Goal: Information Seeking & Learning: Learn about a topic

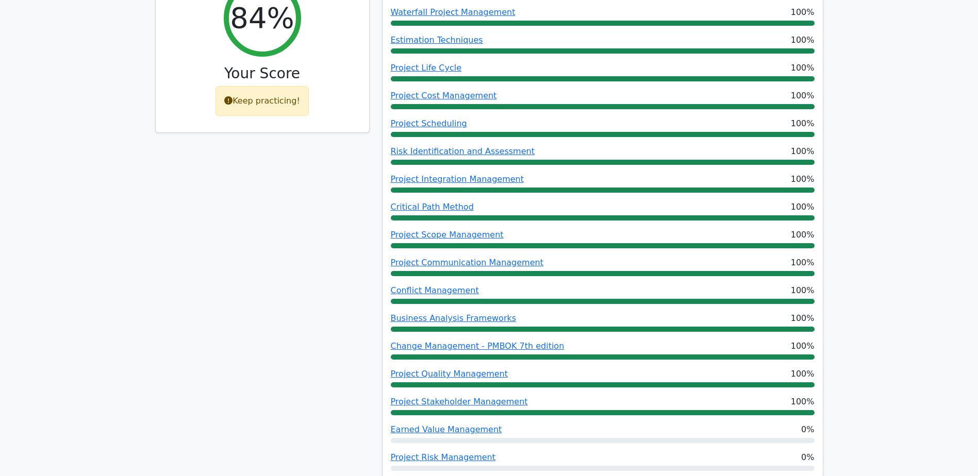
scroll to position [464, 0]
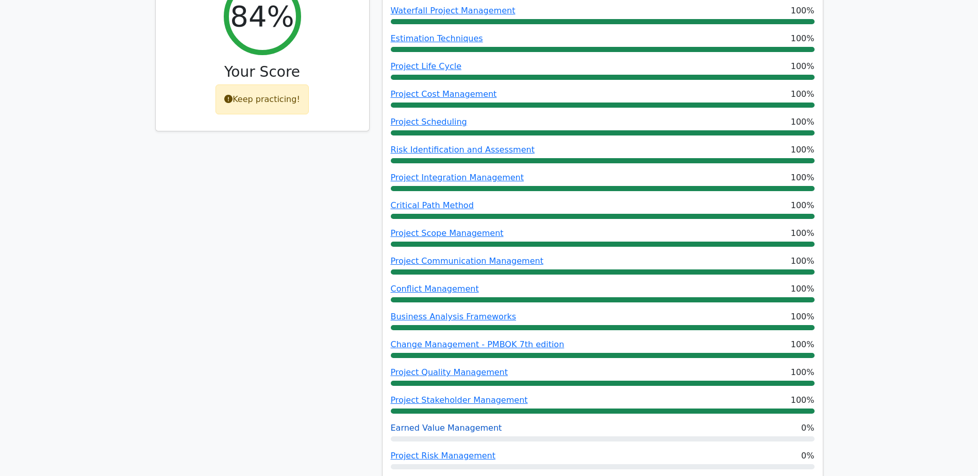
click at [420, 423] on link "Earned Value Management" at bounding box center [446, 428] width 111 height 10
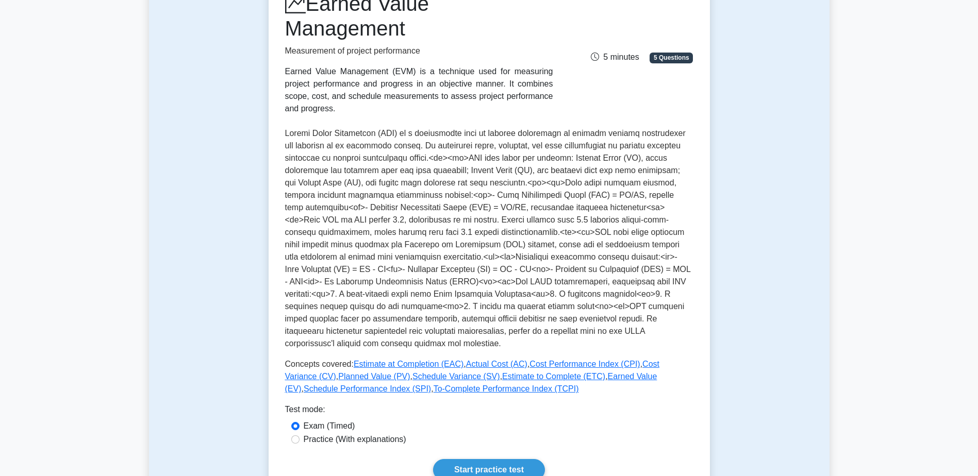
scroll to position [206, 0]
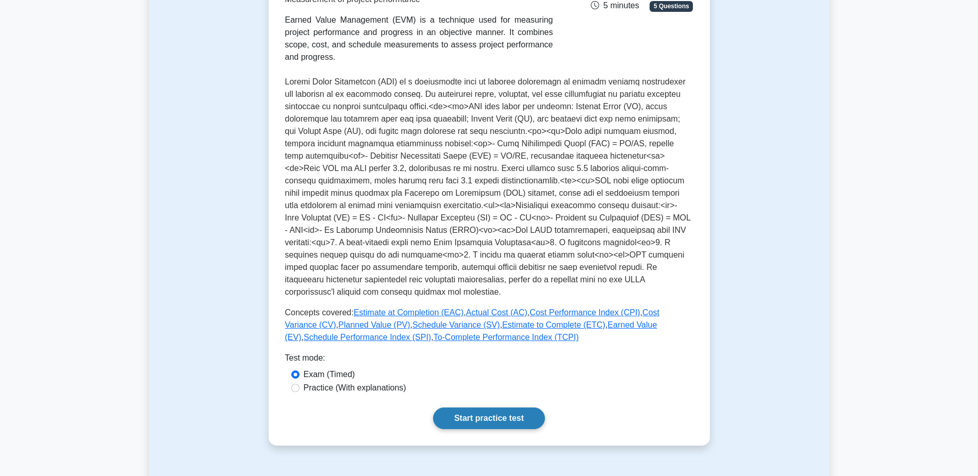
click at [490, 411] on link "Start practice test" at bounding box center [489, 419] width 112 height 22
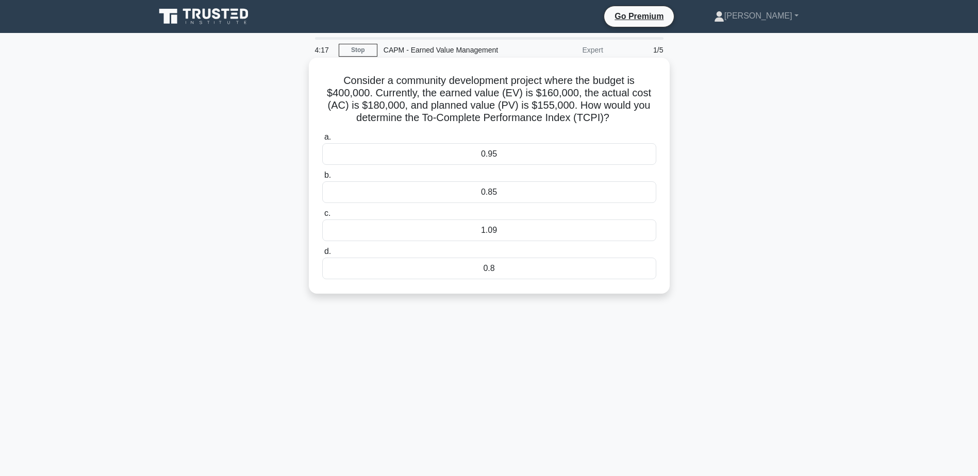
click at [499, 273] on div "0.8" at bounding box center [489, 269] width 334 height 22
click at [322, 255] on input "d. 0.8" at bounding box center [322, 252] width 0 height 7
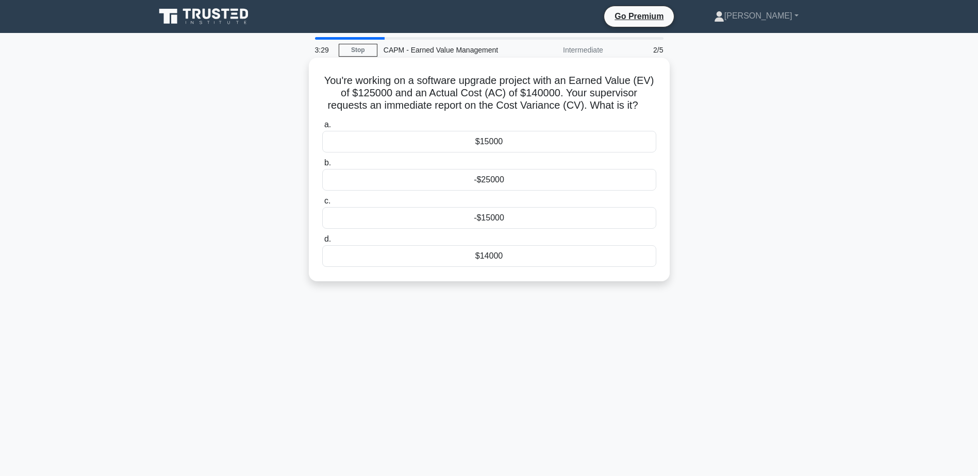
click at [488, 142] on div "$15000" at bounding box center [489, 142] width 334 height 22
click at [322, 128] on input "a. $15000" at bounding box center [322, 125] width 0 height 7
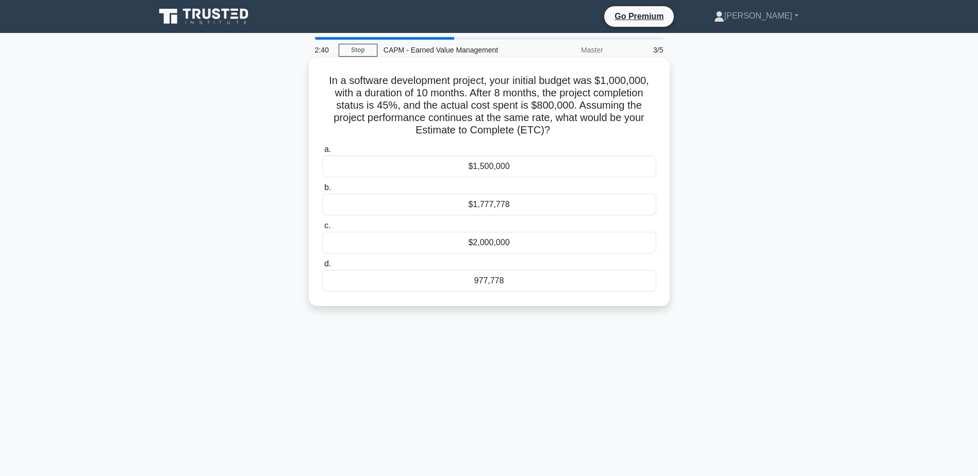
click at [487, 164] on div "$1,500,000" at bounding box center [489, 167] width 334 height 22
click at [322, 153] on input "a. $1,500,000" at bounding box center [322, 149] width 0 height 7
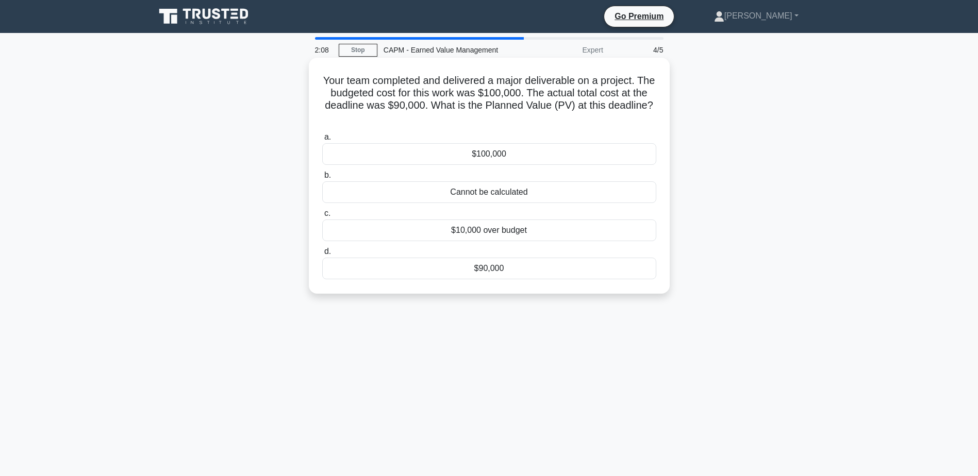
click at [487, 271] on div "$90,000" at bounding box center [489, 269] width 334 height 22
click at [322, 255] on input "d. $90,000" at bounding box center [322, 252] width 0 height 7
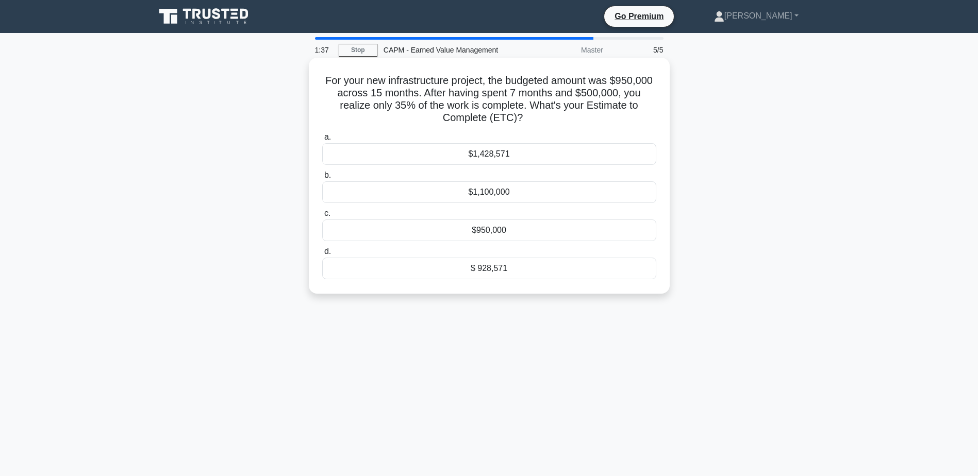
click at [472, 189] on div "$1,100,000" at bounding box center [489, 193] width 334 height 22
click at [322, 179] on input "b. $1,100,000" at bounding box center [322, 175] width 0 height 7
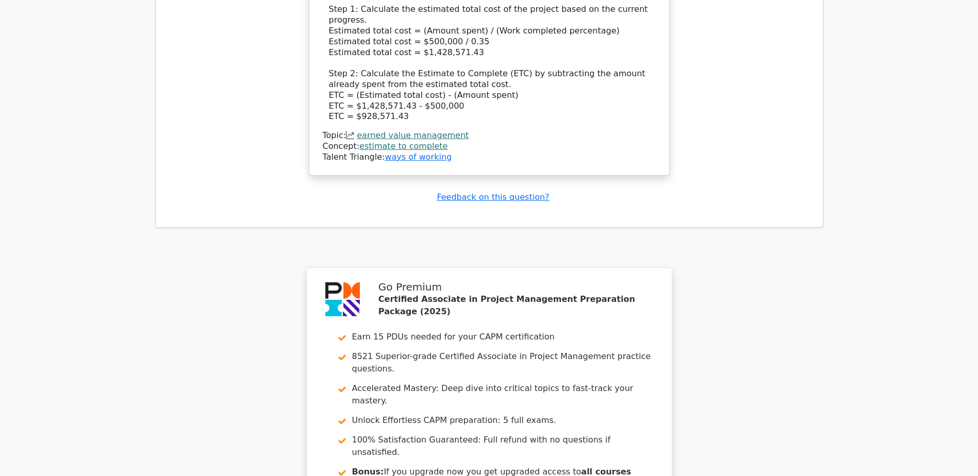
scroll to position [1289, 0]
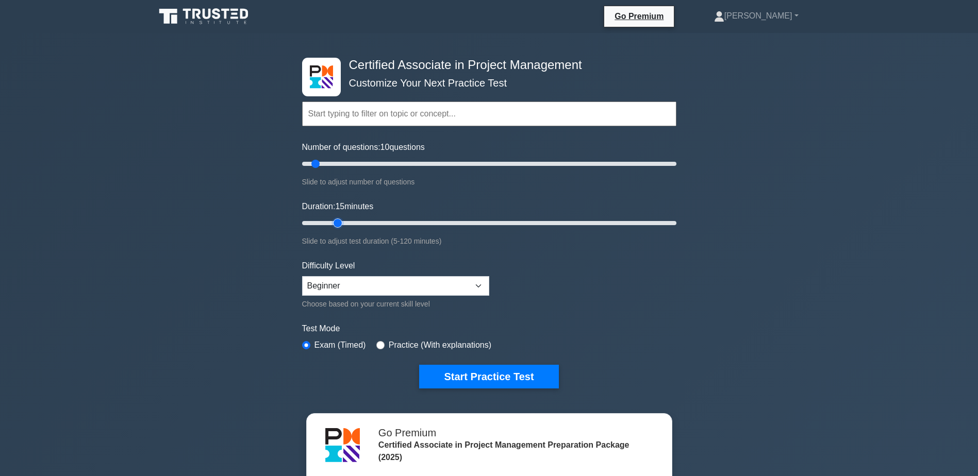
drag, startPoint x: 323, startPoint y: 221, endPoint x: 331, endPoint y: 220, distance: 7.8
type input "15"
click at [331, 220] on input "Duration: 15 minutes" at bounding box center [489, 223] width 374 height 12
click at [462, 374] on button "Start Practice Test" at bounding box center [488, 377] width 139 height 24
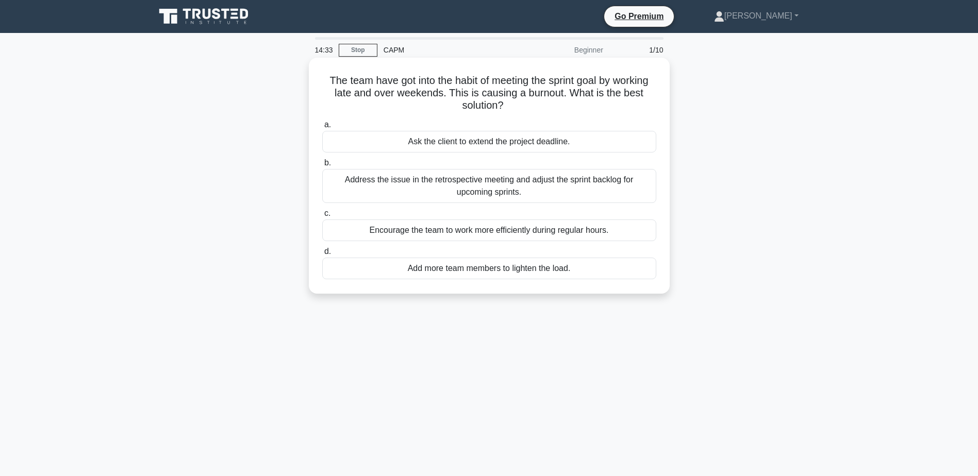
click at [493, 267] on div "Add more team members to lighten the load." at bounding box center [489, 269] width 334 height 22
click at [322, 255] on input "d. Add more team members to lighten the load." at bounding box center [322, 252] width 0 height 7
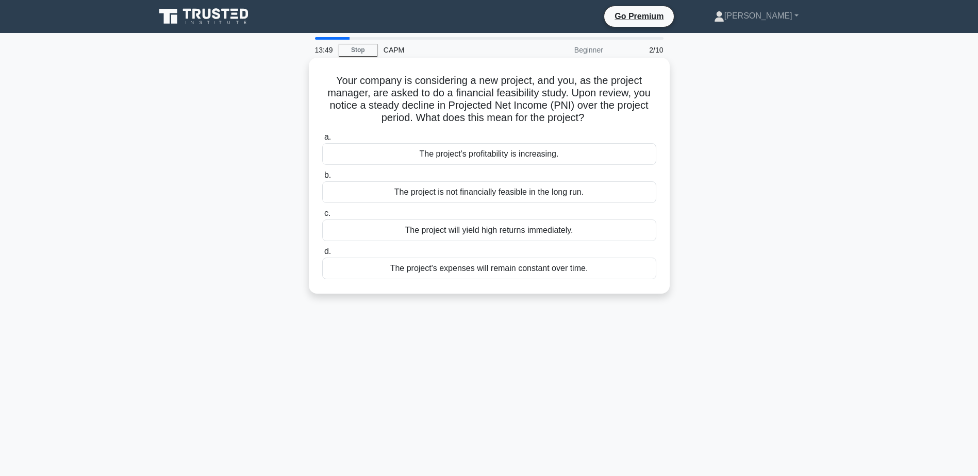
click at [480, 270] on div "The project's expenses will remain constant over time." at bounding box center [489, 269] width 334 height 22
click at [322, 255] on input "d. The project's expenses will remain constant over time." at bounding box center [322, 252] width 0 height 7
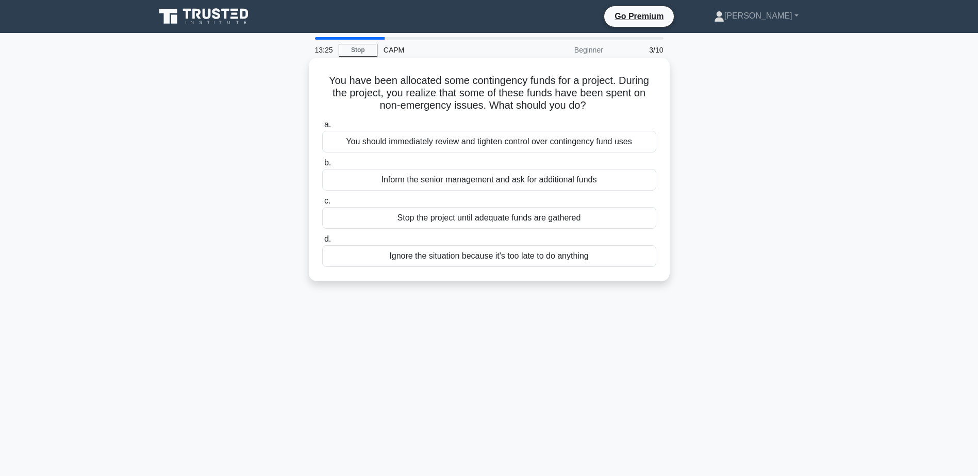
click at [484, 142] on div "You should immediately review and tighten control over contingency fund uses" at bounding box center [489, 142] width 334 height 22
click at [322, 128] on input "a. You should immediately review and tighten control over contingency fund uses" at bounding box center [322, 125] width 0 height 7
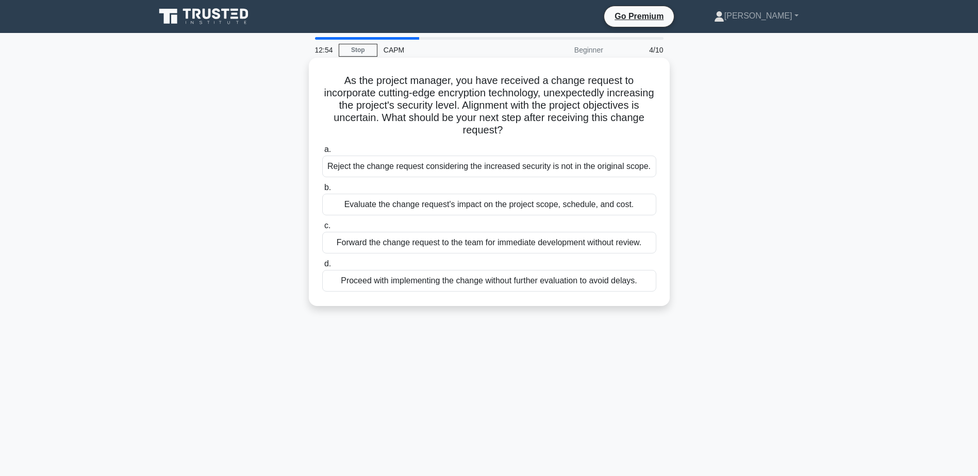
click at [449, 204] on div "Evaluate the change request's impact on the project scope, schedule, and cost." at bounding box center [489, 205] width 334 height 22
click at [322, 191] on input "b. Evaluate the change request's impact on the project scope, schedule, and cos…" at bounding box center [322, 188] width 0 height 7
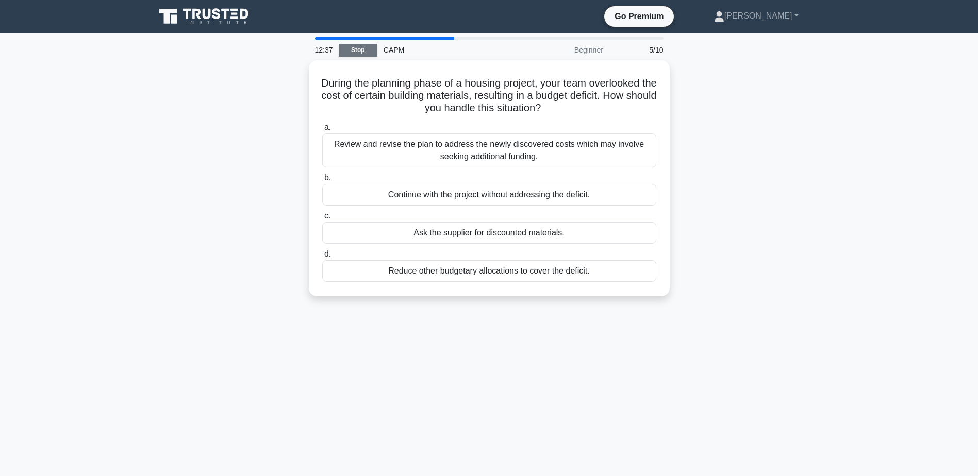
click at [358, 48] on link "Stop" at bounding box center [358, 50] width 39 height 13
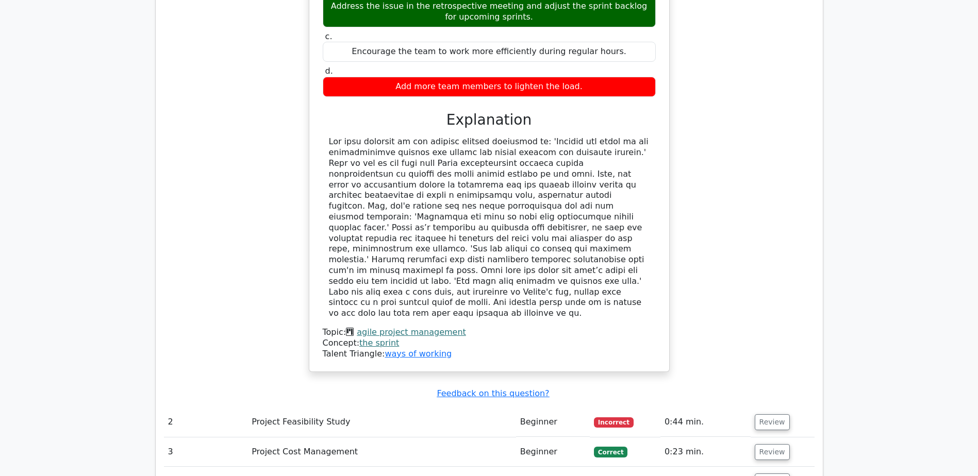
scroll to position [980, 0]
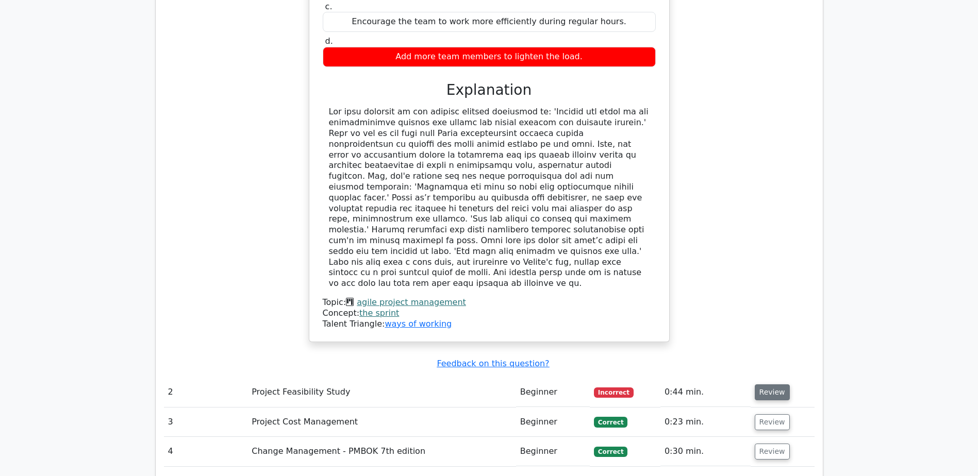
click at [767, 385] on button "Review" at bounding box center [772, 393] width 35 height 16
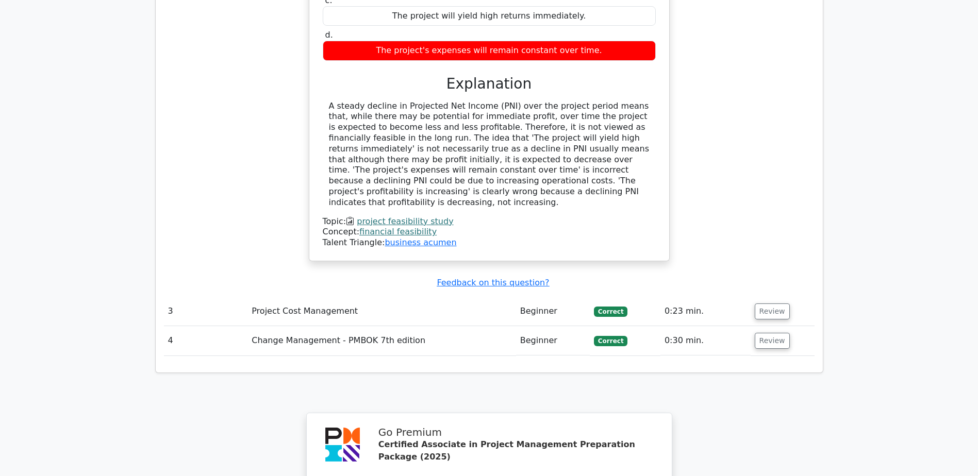
scroll to position [1753, 0]
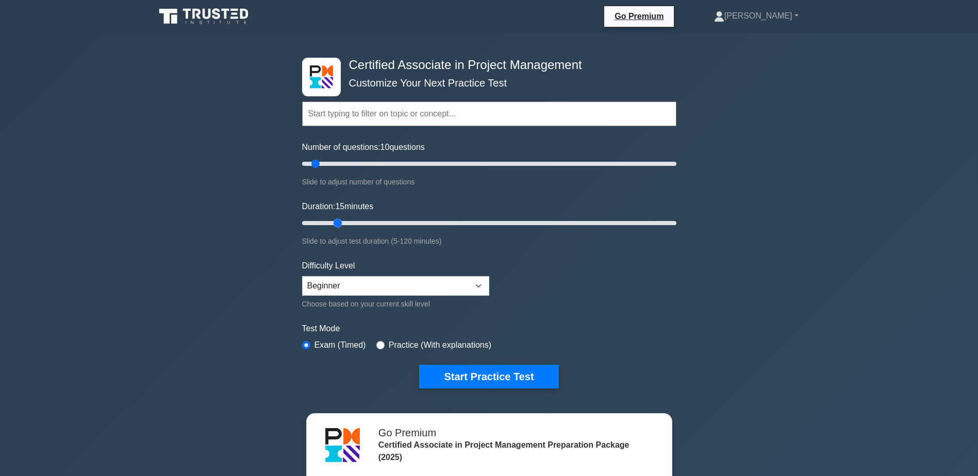
drag, startPoint x: 323, startPoint y: 225, endPoint x: 340, endPoint y: 225, distance: 17.0
type input "15"
click at [340, 225] on input "Duration: 15 minutes" at bounding box center [489, 223] width 374 height 12
click at [376, 342] on input "radio" at bounding box center [380, 345] width 8 height 8
radio input "true"
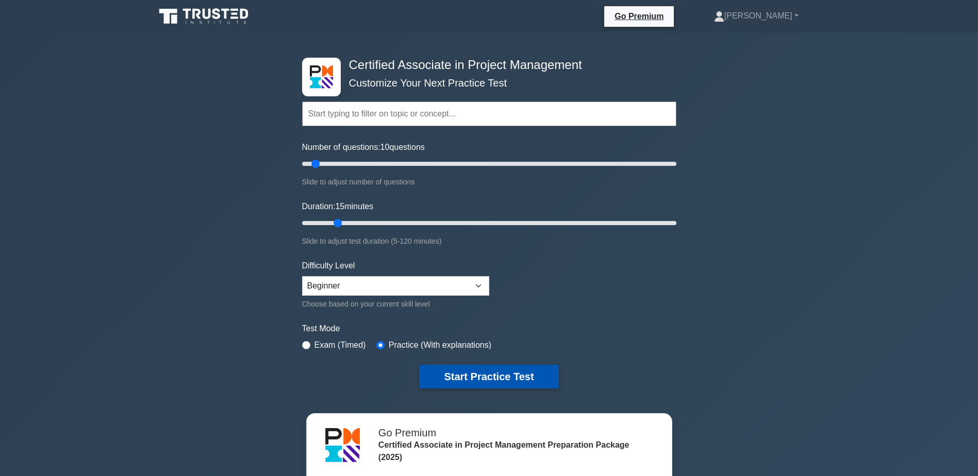
click at [493, 374] on button "Start Practice Test" at bounding box center [488, 377] width 139 height 24
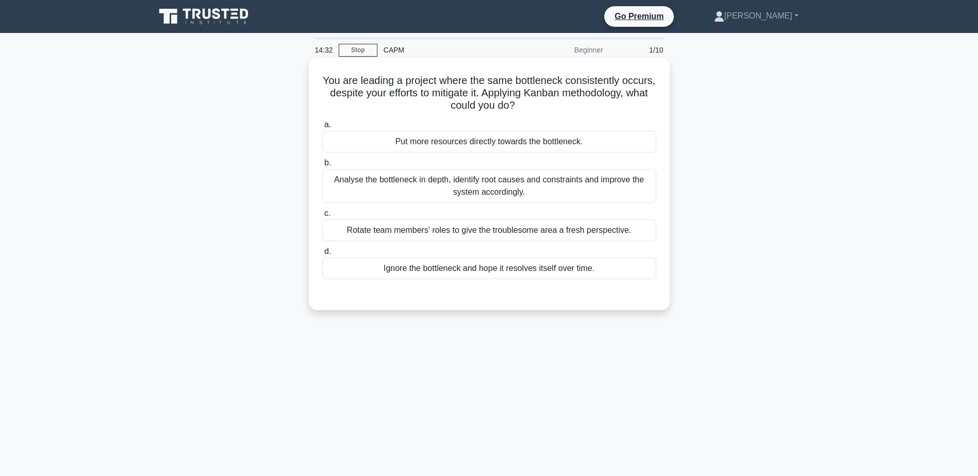
click at [478, 182] on div "Analyse the bottleneck in depth, identify root causes and constraints and impro…" at bounding box center [489, 186] width 334 height 34
click at [322, 167] on input "b. Analyse the bottleneck in depth, identify root causes and constraints and im…" at bounding box center [322, 163] width 0 height 7
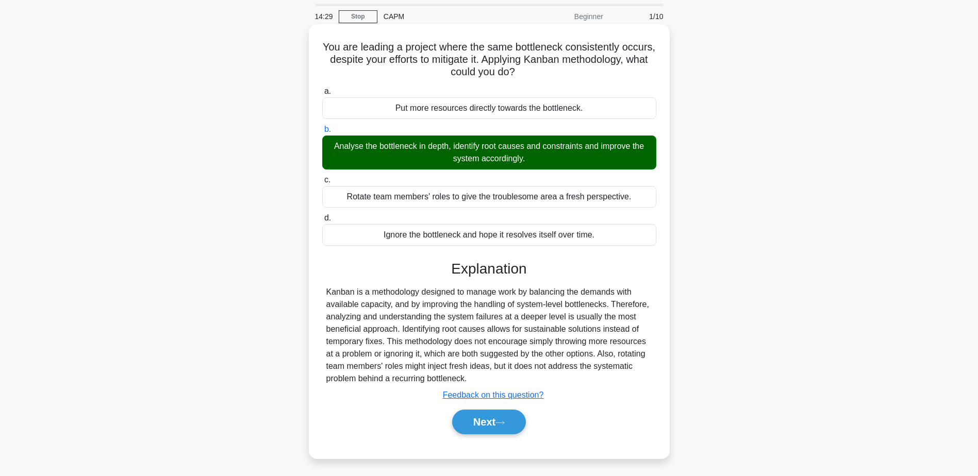
scroll to position [52, 0]
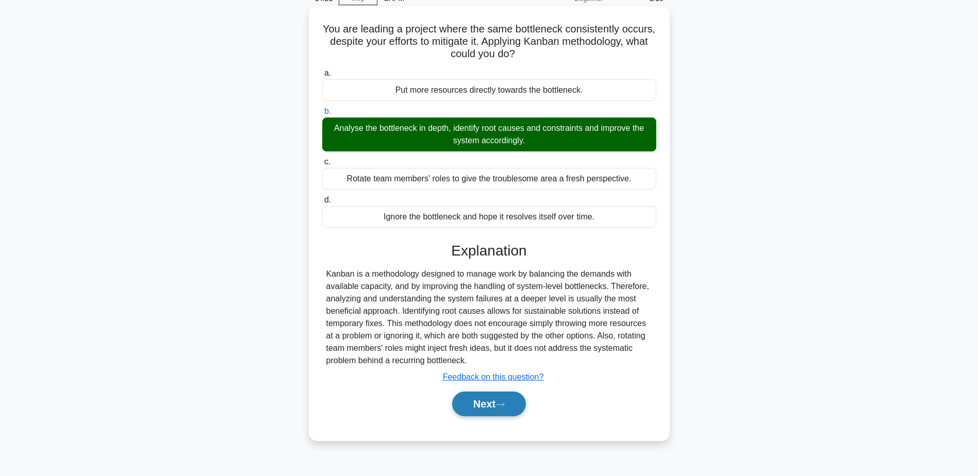
click at [474, 407] on button "Next" at bounding box center [489, 404] width 74 height 25
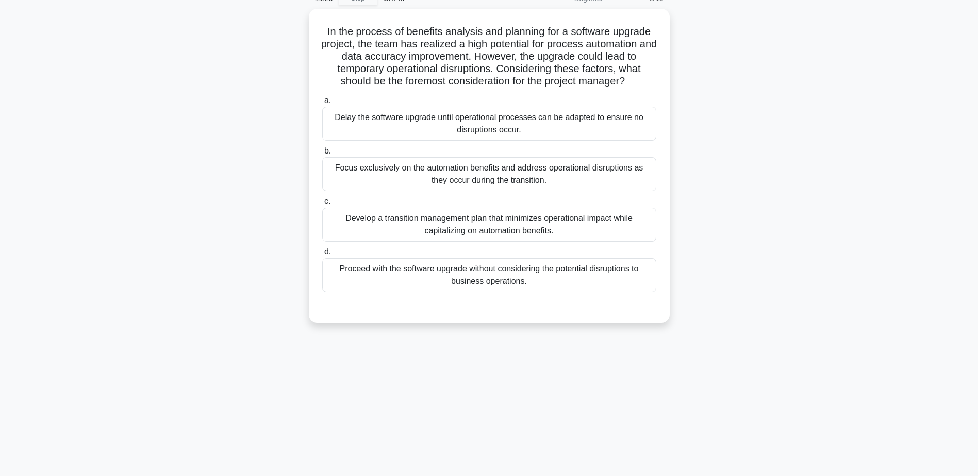
scroll to position [0, 0]
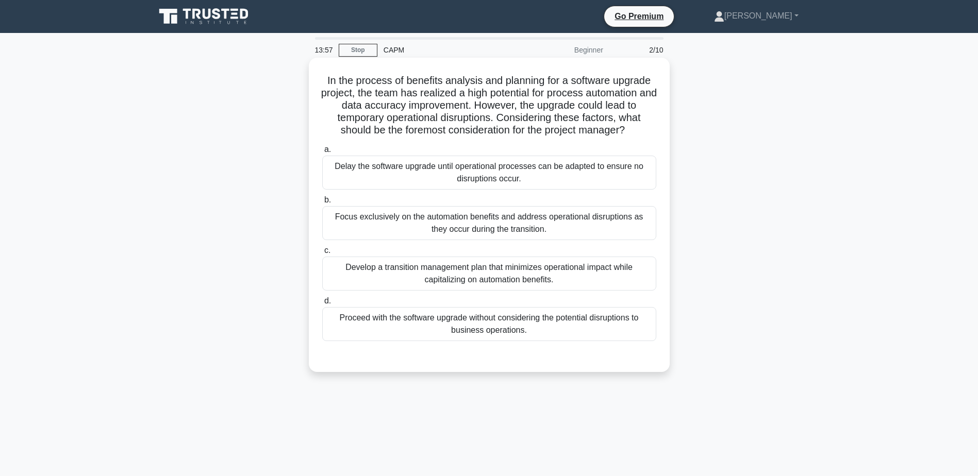
click at [476, 275] on div "Develop a transition management plan that minimizes operational impact while ca…" at bounding box center [489, 274] width 334 height 34
click at [322, 254] on input "c. Develop a transition management plan that minimizes operational impact while…" at bounding box center [322, 251] width 0 height 7
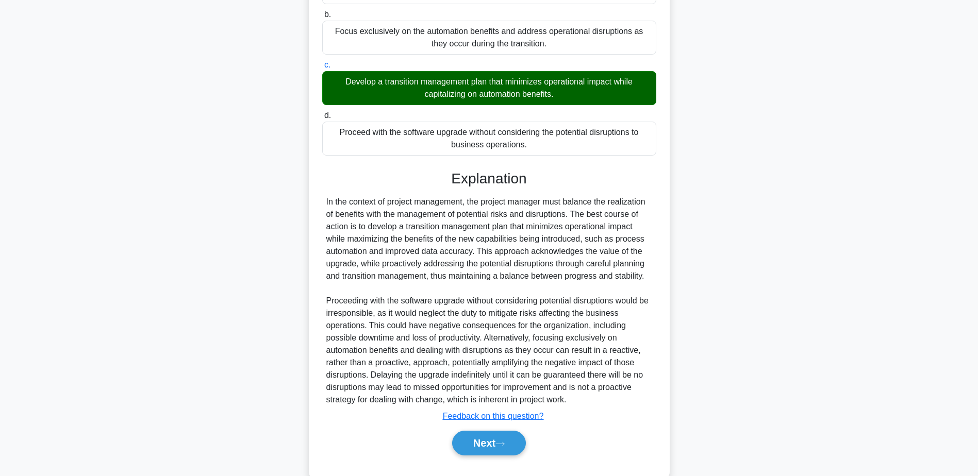
scroll to position [206, 0]
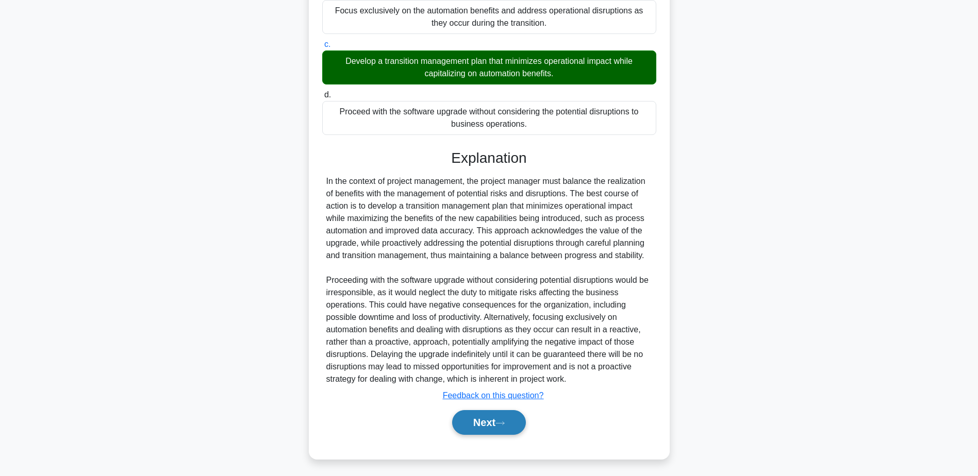
click at [477, 431] on button "Next" at bounding box center [489, 422] width 74 height 25
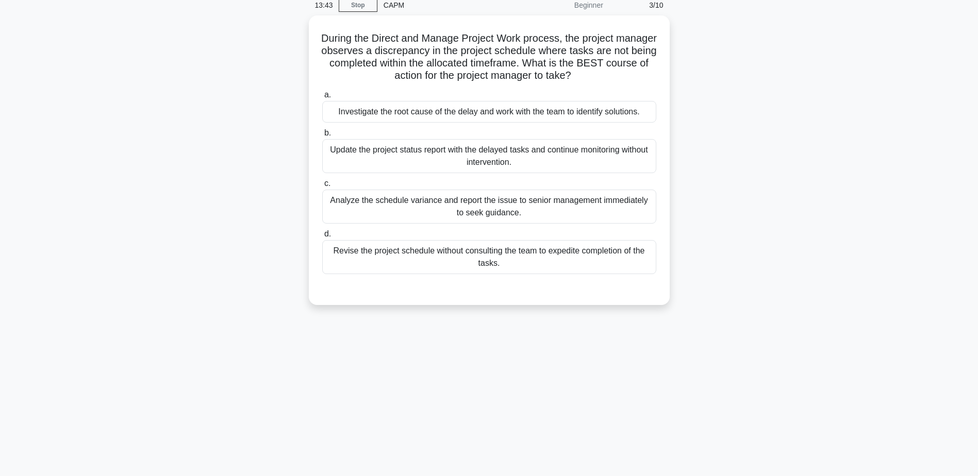
scroll to position [0, 0]
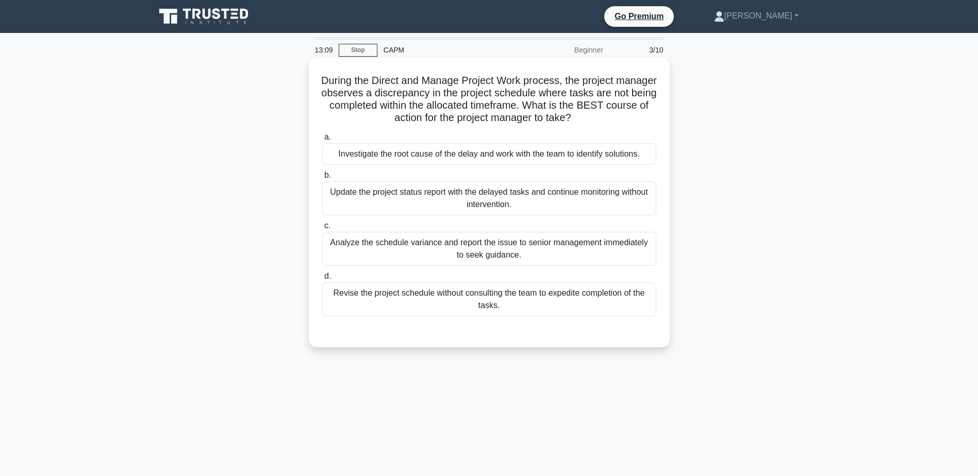
click at [510, 139] on label "a. Investigate the root cause of the delay and work with the team to identify s…" at bounding box center [489, 148] width 334 height 34
click at [322, 139] on input "a. Investigate the root cause of the delay and work with the team to identify s…" at bounding box center [322, 137] width 0 height 7
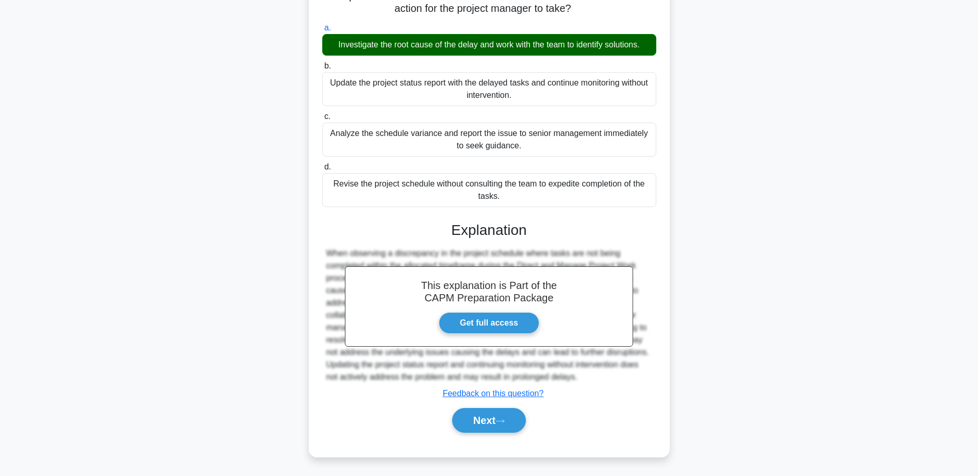
scroll to position [110, 0]
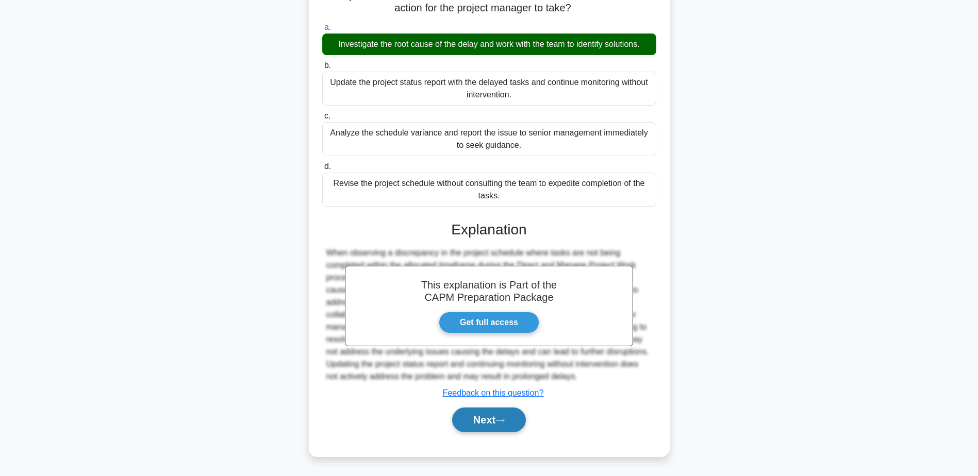
click at [504, 421] on icon at bounding box center [500, 420] width 8 height 3
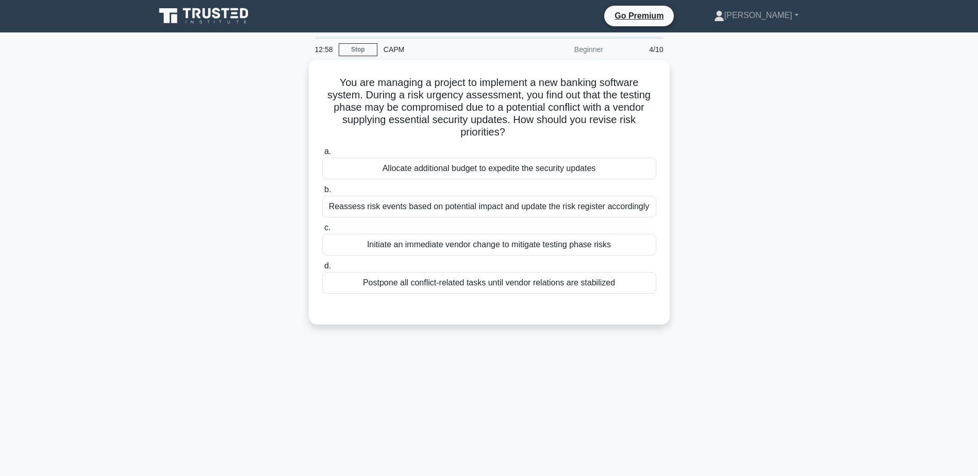
scroll to position [0, 0]
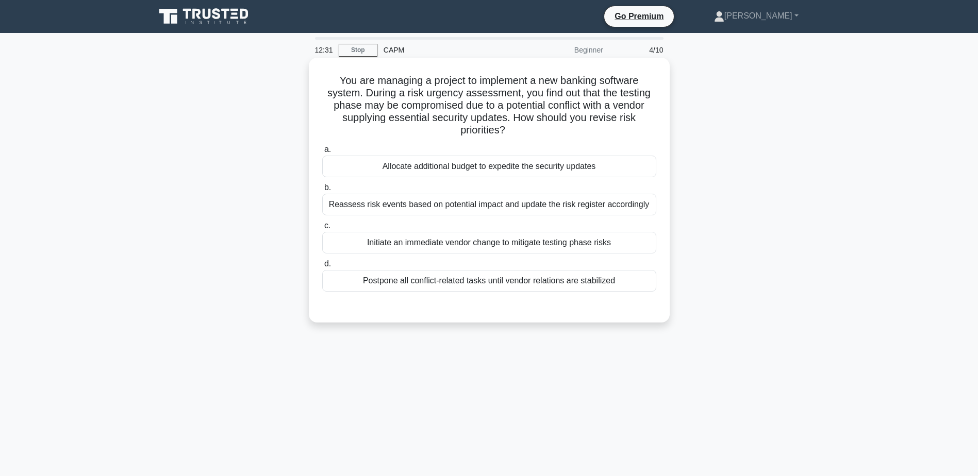
click at [434, 205] on div "Reassess risk events based on potential impact and update the risk register acc…" at bounding box center [489, 205] width 334 height 22
click at [322, 191] on input "b. Reassess risk events based on potential impact and update the risk register …" at bounding box center [322, 188] width 0 height 7
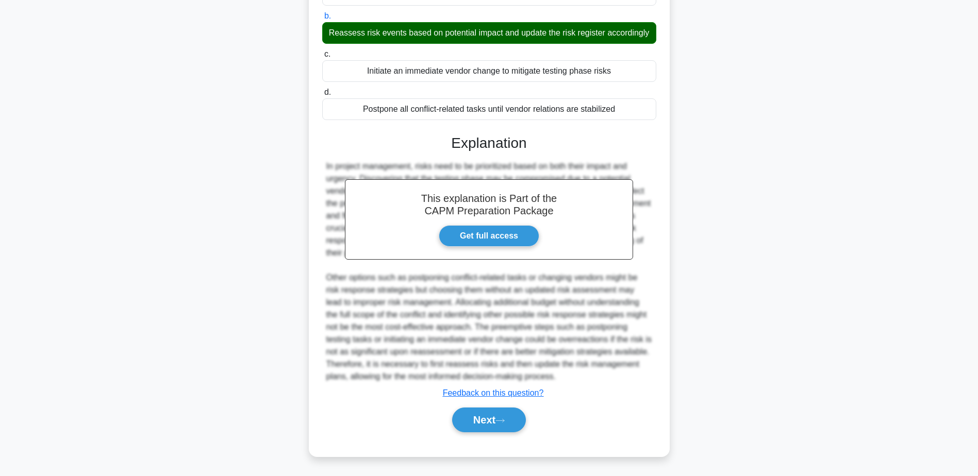
scroll to position [185, 0]
click at [481, 424] on button "Next" at bounding box center [489, 420] width 74 height 25
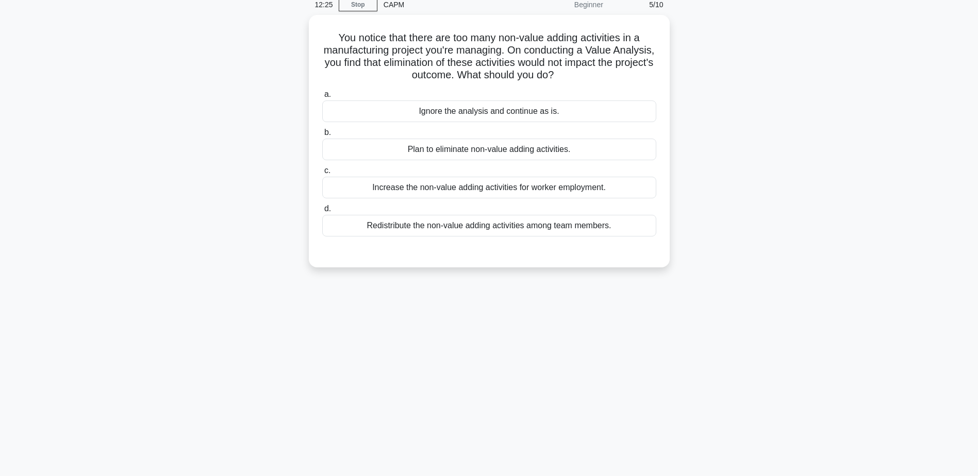
scroll to position [0, 0]
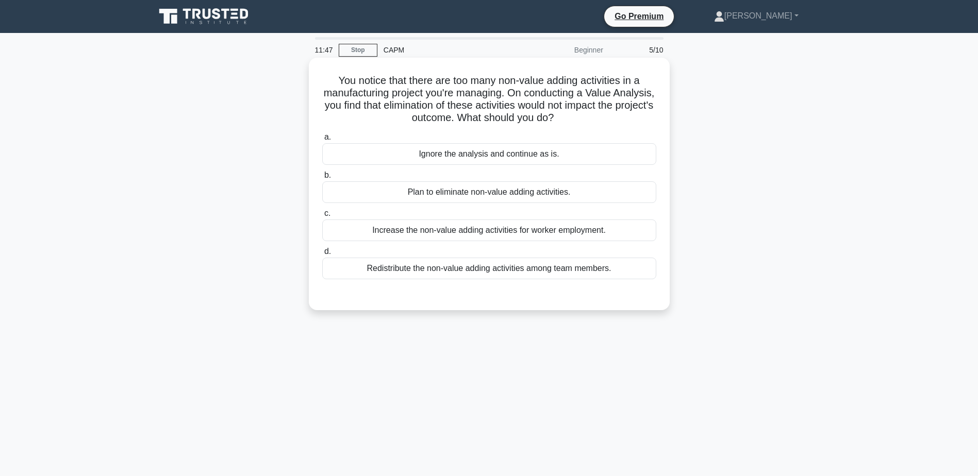
click at [459, 192] on div "Plan to eliminate non-value adding activities." at bounding box center [489, 193] width 334 height 22
click at [322, 179] on input "b. Plan to eliminate non-value adding activities." at bounding box center [322, 175] width 0 height 7
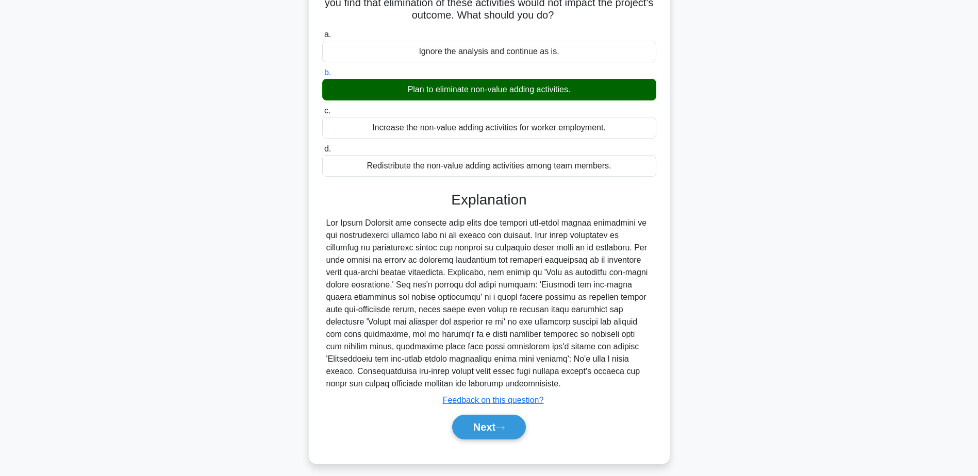
scroll to position [103, 0]
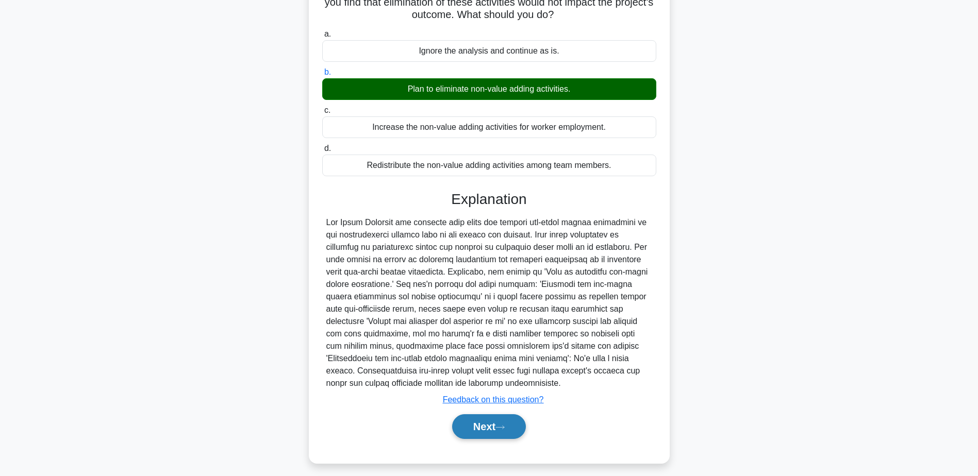
click at [477, 431] on button "Next" at bounding box center [489, 427] width 74 height 25
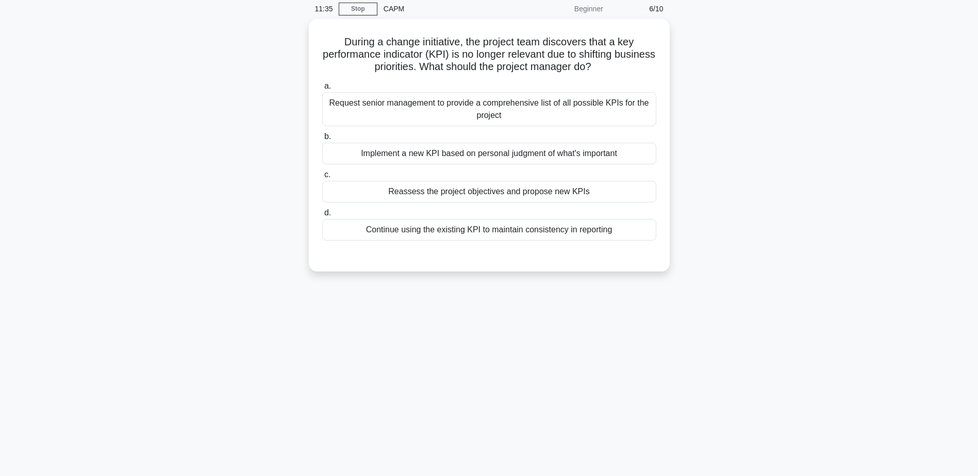
scroll to position [0, 0]
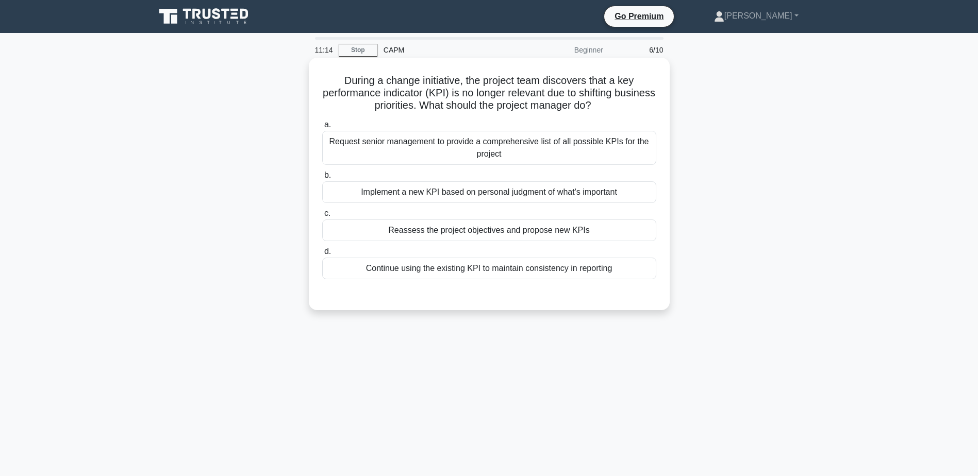
click at [499, 232] on div "Reassess the project objectives and propose new KPIs" at bounding box center [489, 231] width 334 height 22
click at [322, 217] on input "c. Reassess the project objectives and propose new KPIs" at bounding box center [322, 213] width 0 height 7
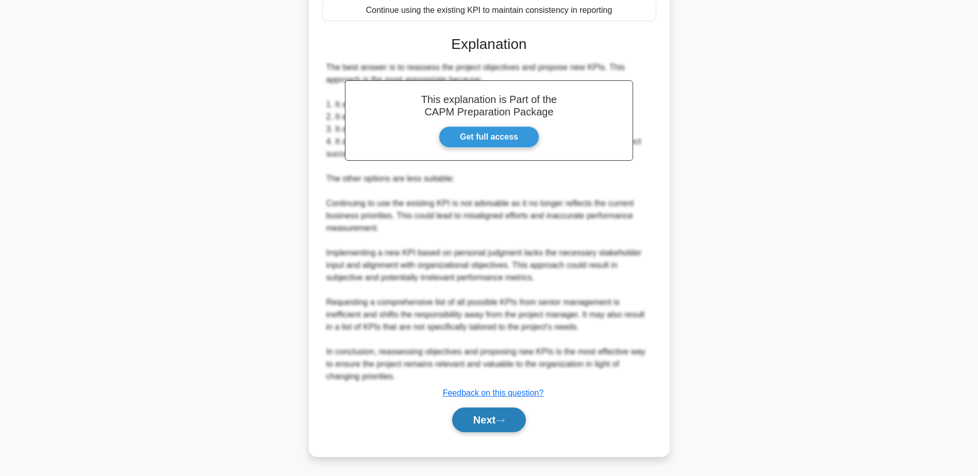
click at [491, 426] on button "Next" at bounding box center [489, 420] width 74 height 25
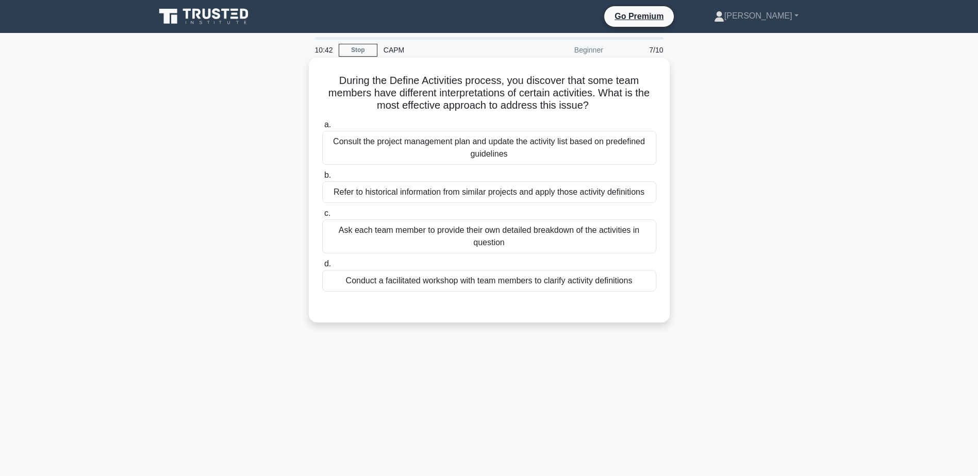
click at [502, 286] on div "Conduct a facilitated workshop with team members to clarify activity definitions" at bounding box center [489, 281] width 334 height 22
click at [322, 268] on input "d. Conduct a facilitated workshop with team members to clarify activity definit…" at bounding box center [322, 264] width 0 height 7
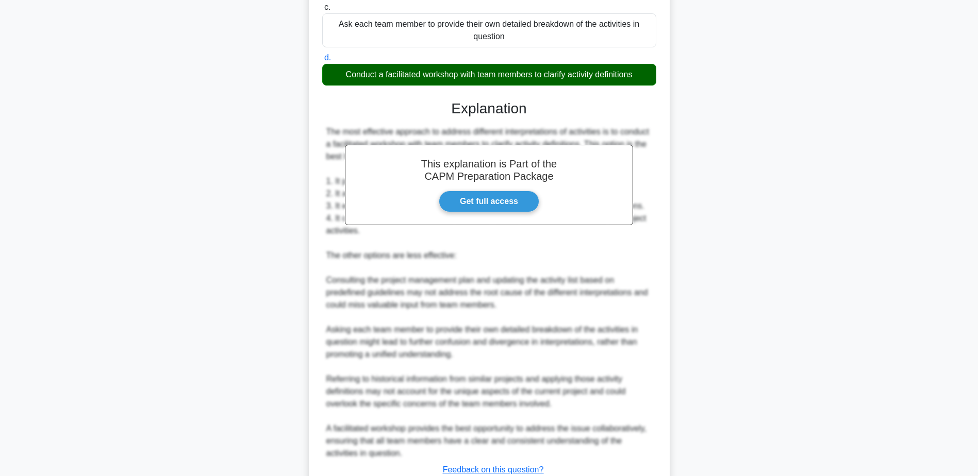
scroll to position [271, 0]
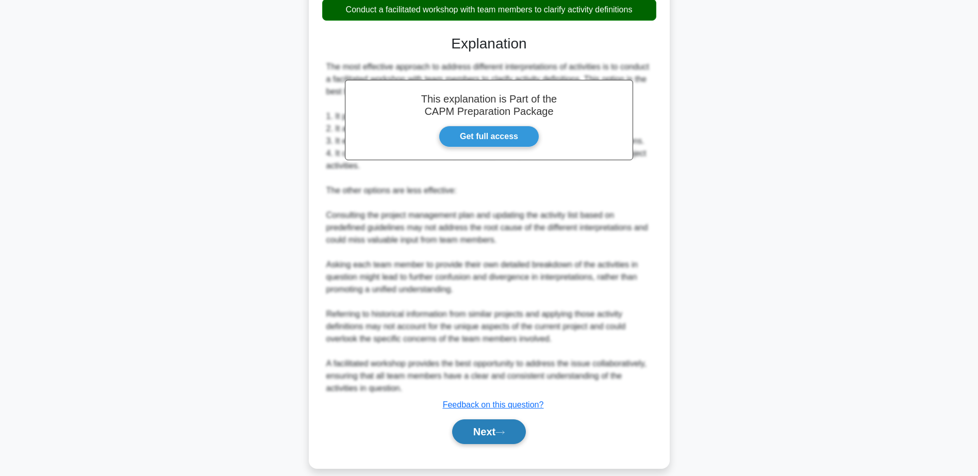
click at [496, 422] on button "Next" at bounding box center [489, 432] width 74 height 25
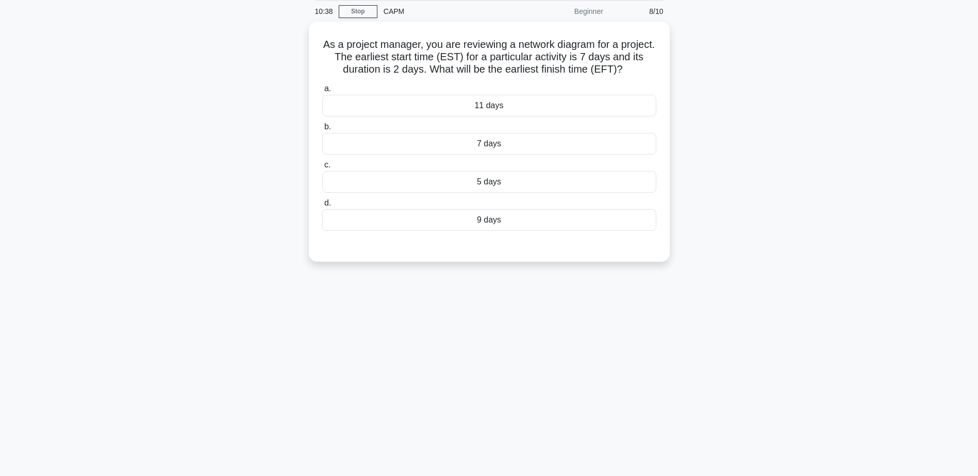
scroll to position [0, 0]
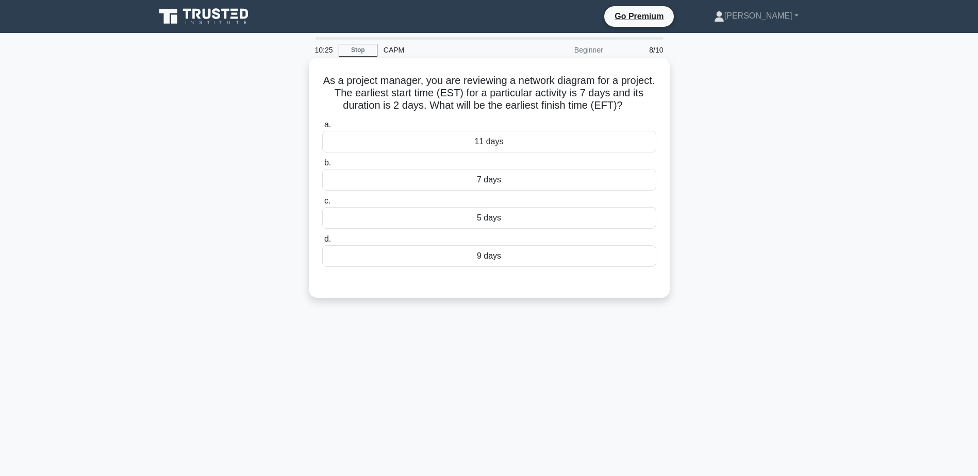
click at [488, 252] on div "9 days" at bounding box center [489, 256] width 334 height 22
click at [322, 243] on input "d. 9 days" at bounding box center [322, 239] width 0 height 7
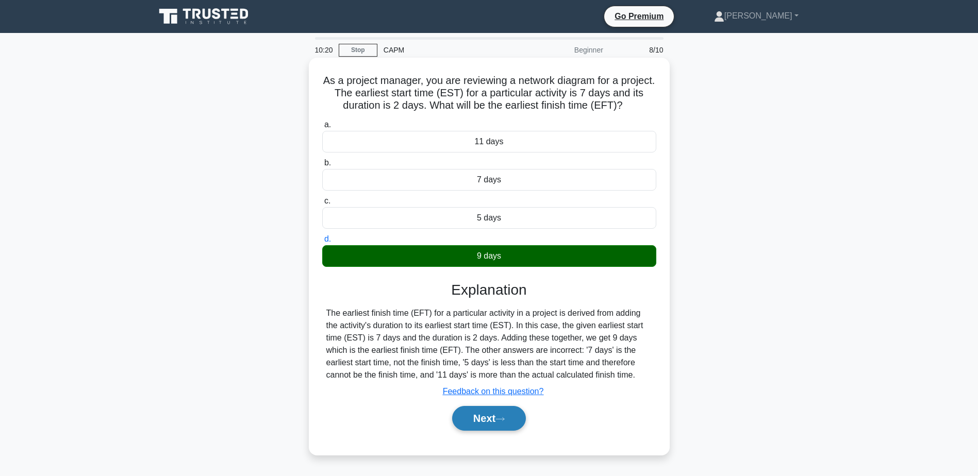
click at [483, 414] on button "Next" at bounding box center [489, 418] width 74 height 25
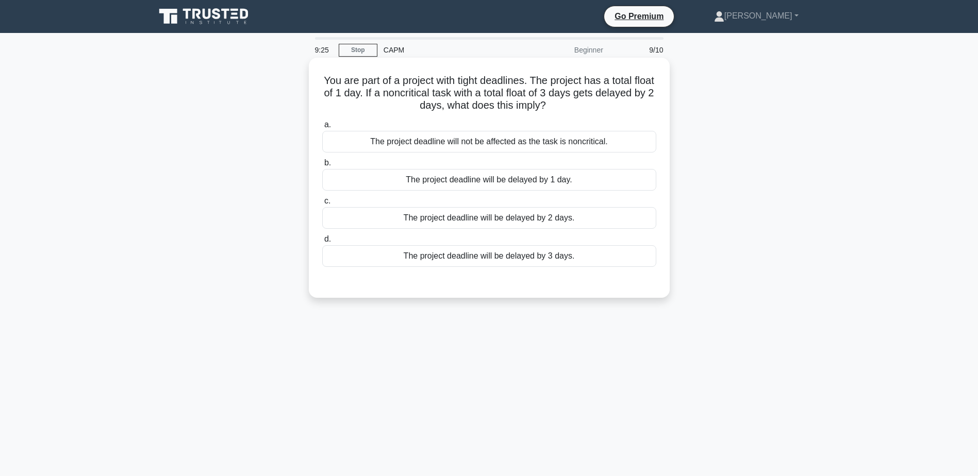
click at [465, 144] on div "The project deadline will not be affected as the task is noncritical." at bounding box center [489, 142] width 334 height 22
click at [322, 128] on input "a. The project deadline will not be affected as the task is noncritical." at bounding box center [322, 125] width 0 height 7
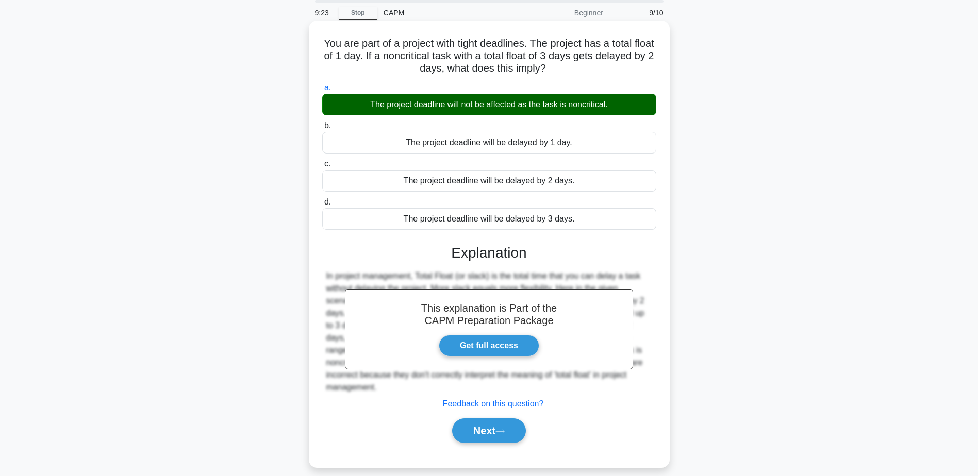
scroll to position [80, 0]
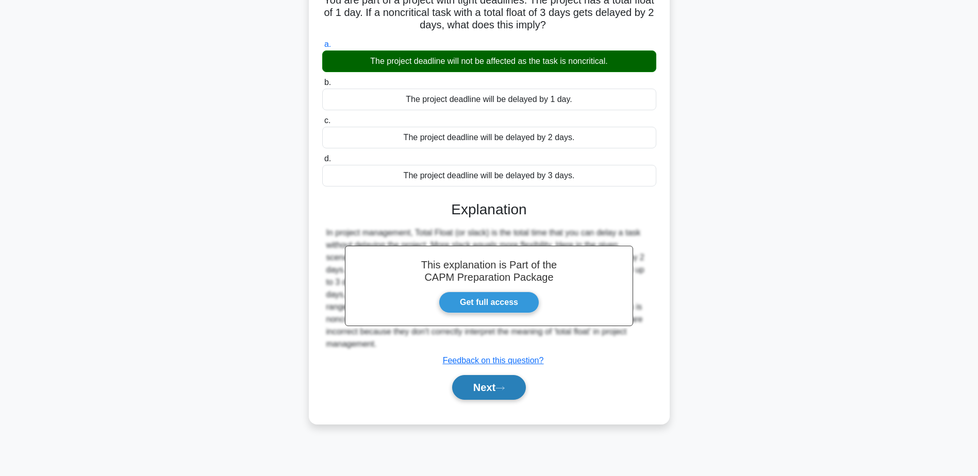
click at [464, 387] on button "Next" at bounding box center [489, 387] width 74 height 25
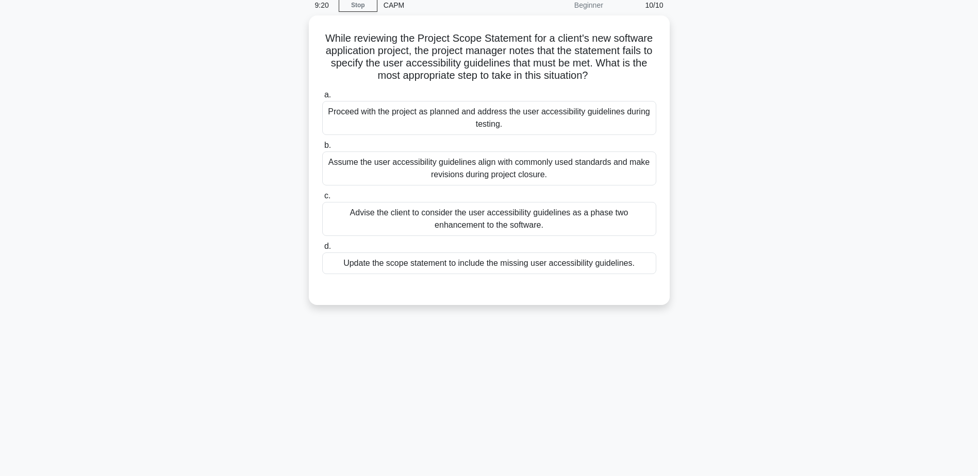
scroll to position [0, 0]
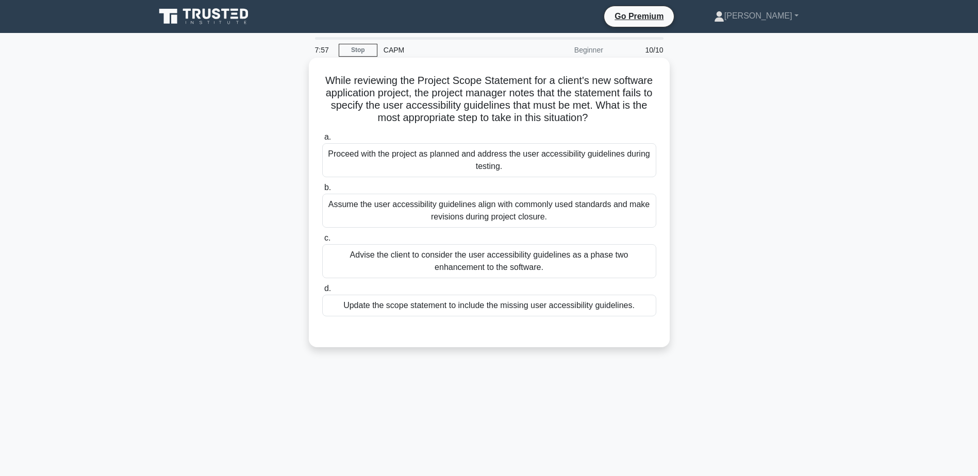
click at [446, 304] on div "Update the scope statement to include the missing user accessibility guidelines." at bounding box center [489, 306] width 334 height 22
click at [322, 292] on input "d. Update the scope statement to include the missing user accessibility guideli…" at bounding box center [322, 289] width 0 height 7
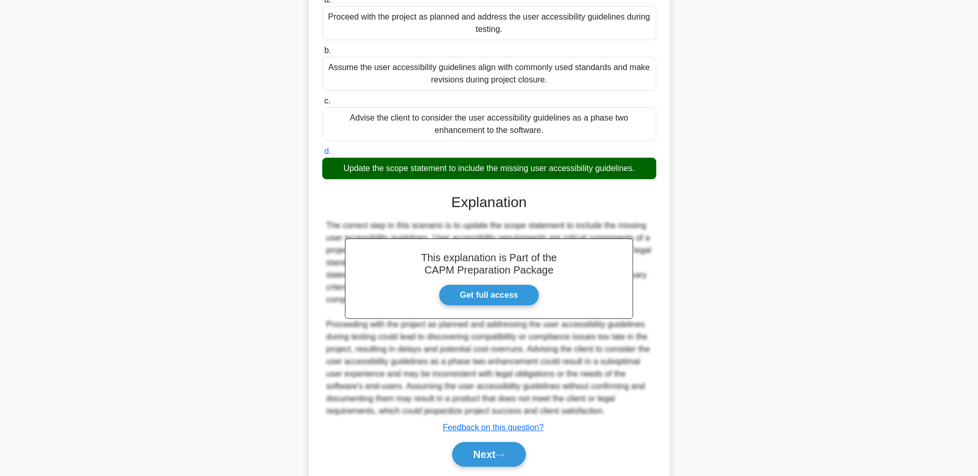
scroll to position [172, 0]
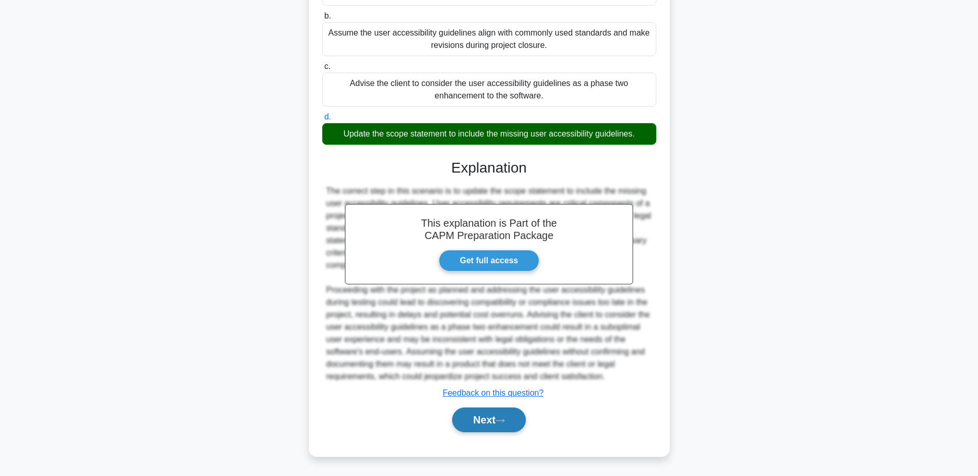
click at [479, 420] on button "Next" at bounding box center [489, 420] width 74 height 25
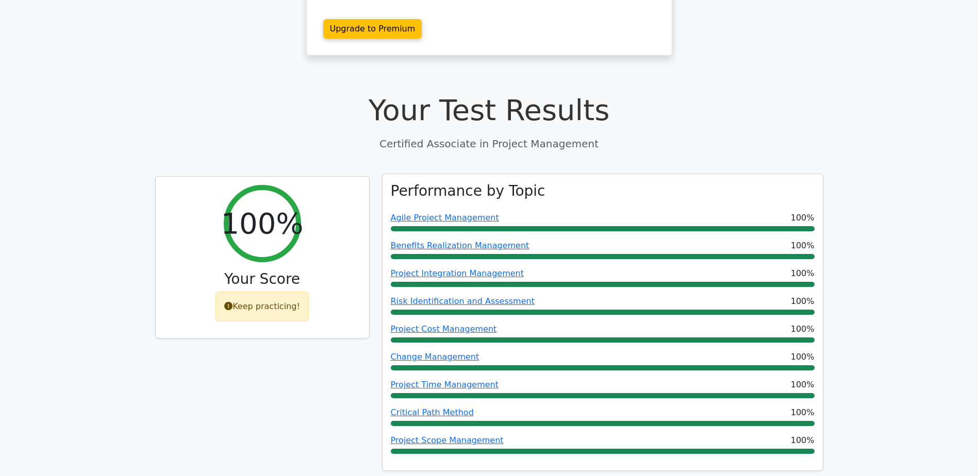
scroll to position [258, 0]
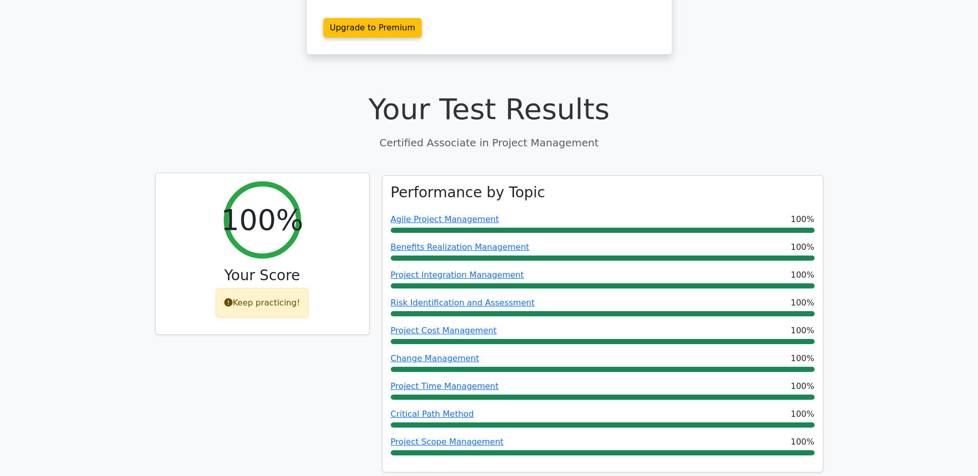
click at [247, 288] on div "Keep practicing!" at bounding box center [262, 303] width 93 height 30
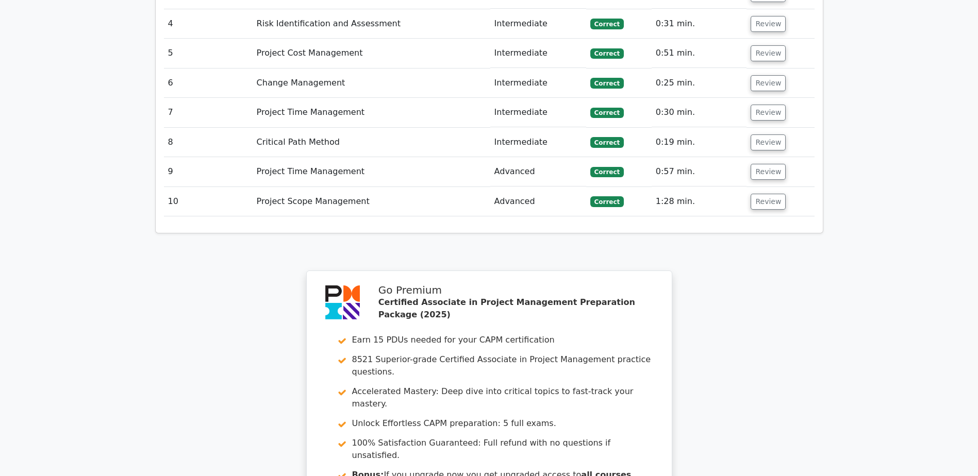
scroll to position [1547, 0]
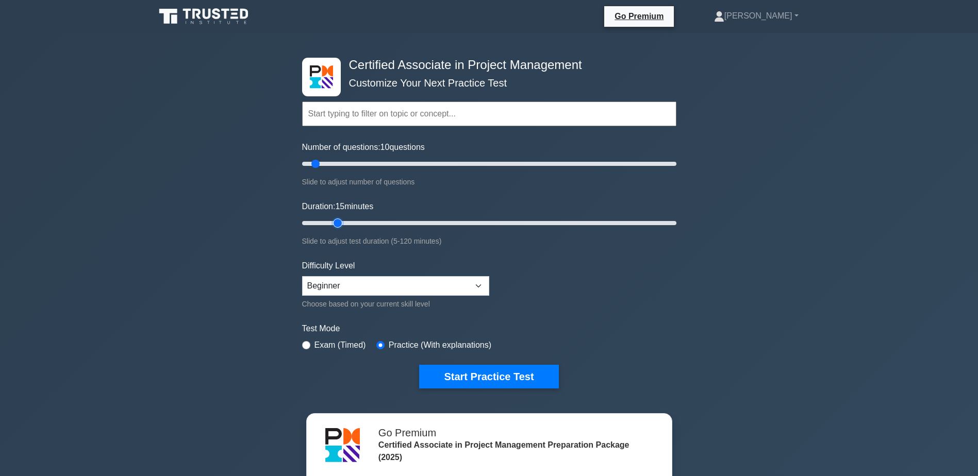
drag, startPoint x: 321, startPoint y: 223, endPoint x: 334, endPoint y: 221, distance: 12.5
type input "15"
click at [334, 221] on input "Duration: 15 minutes" at bounding box center [489, 223] width 374 height 12
click at [459, 375] on button "Start Practice Test" at bounding box center [488, 377] width 139 height 24
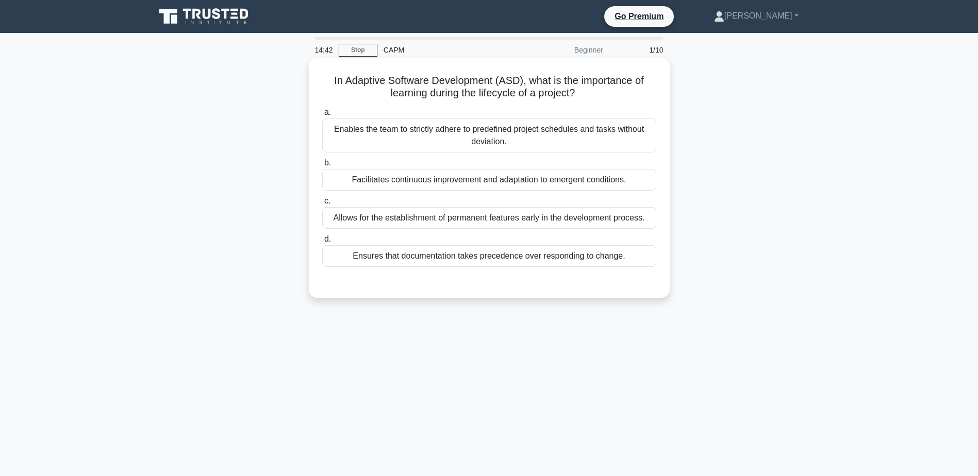
click at [508, 184] on div "Facilitates continuous improvement and adaptation to emergent conditions." at bounding box center [489, 180] width 334 height 22
click at [322, 167] on input "b. Facilitates continuous improvement and adaptation to emergent conditions." at bounding box center [322, 163] width 0 height 7
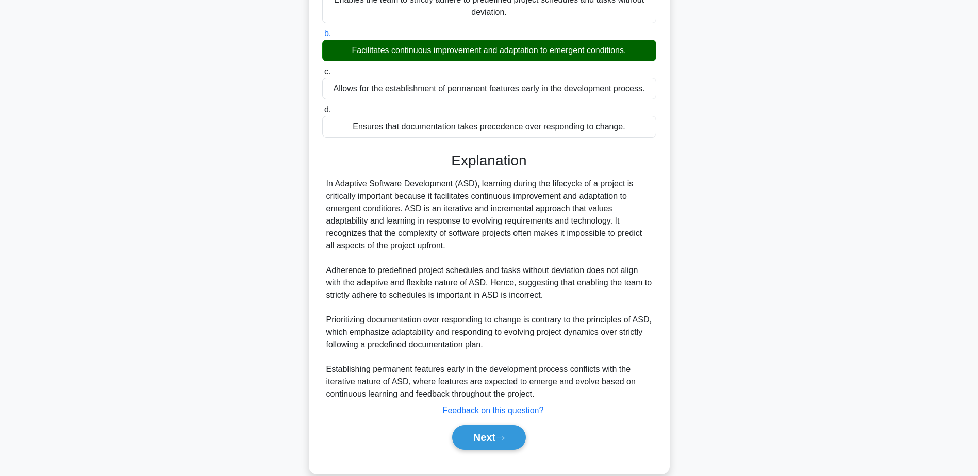
scroll to position [147, 0]
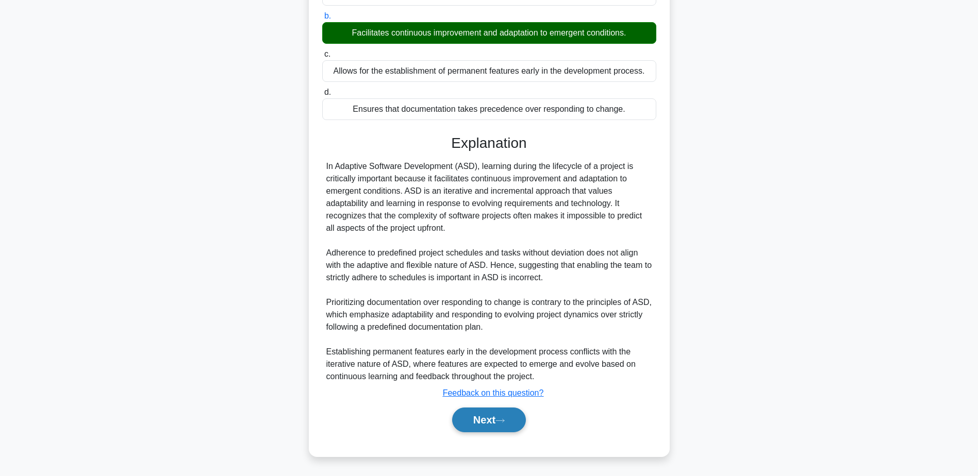
click at [477, 421] on button "Next" at bounding box center [489, 420] width 74 height 25
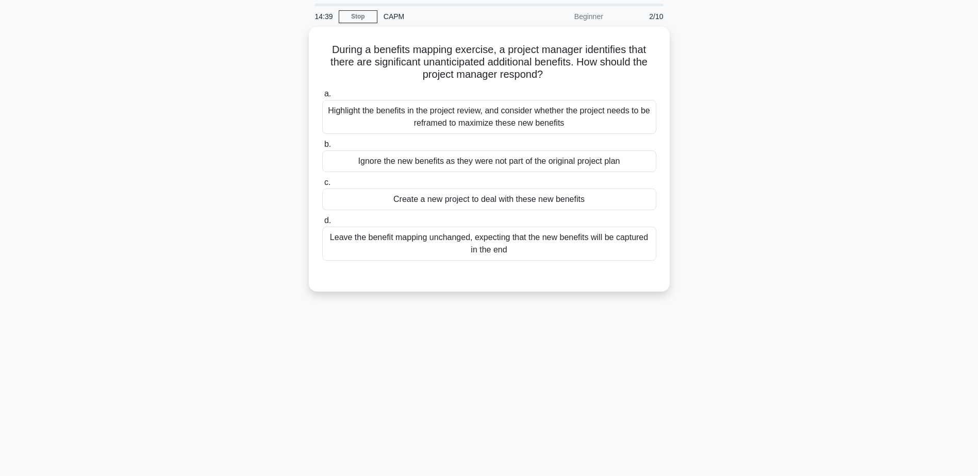
scroll to position [0, 0]
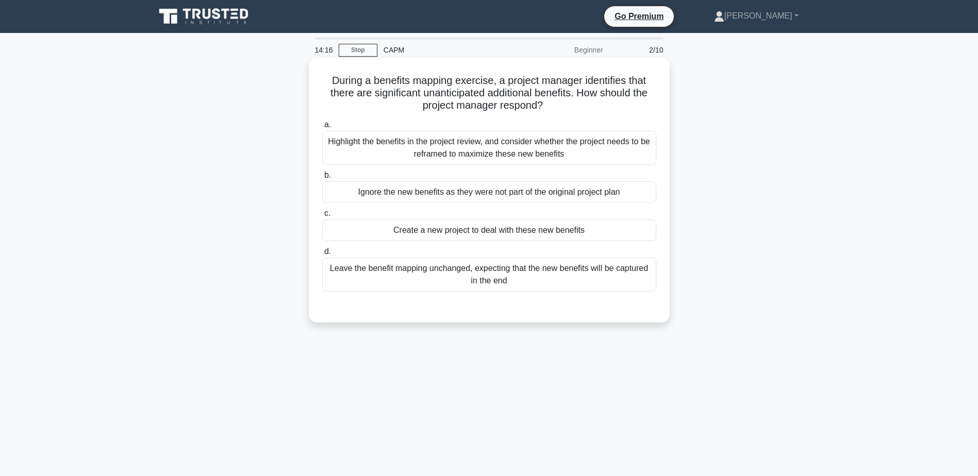
click at [463, 144] on div "Highlight the benefits in the project review, and consider whether the project …" at bounding box center [489, 148] width 334 height 34
click at [322, 128] on input "a. Highlight the benefits in the project review, and consider whether the proje…" at bounding box center [322, 125] width 0 height 7
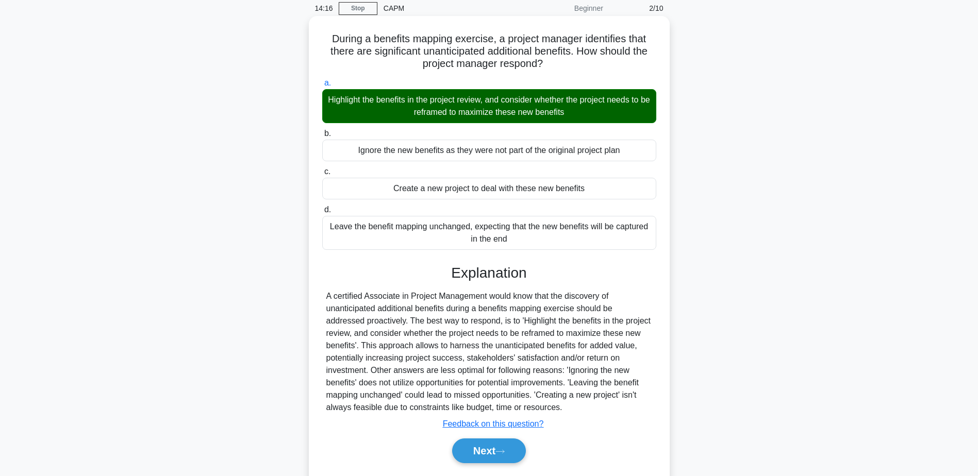
scroll to position [80, 0]
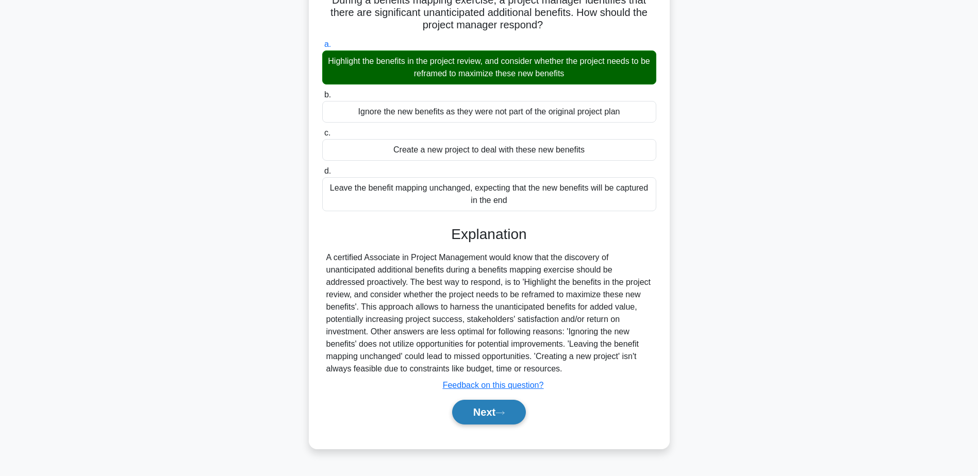
click at [513, 411] on button "Next" at bounding box center [489, 412] width 74 height 25
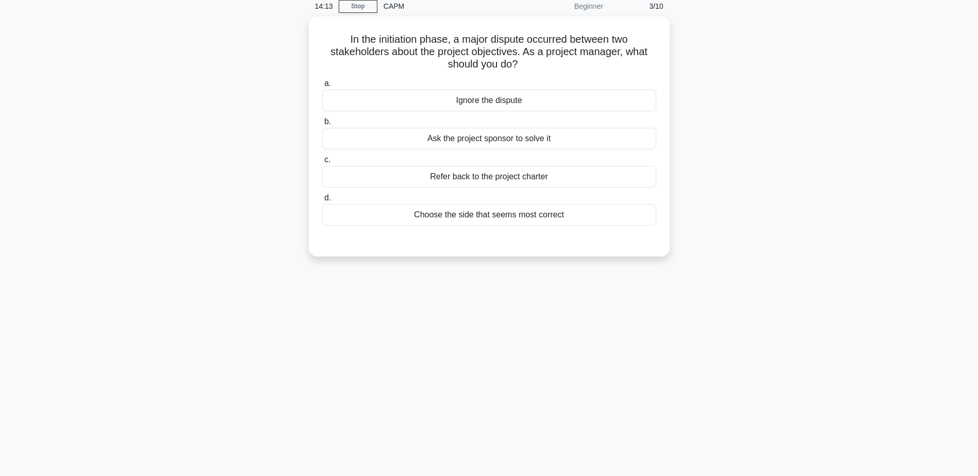
scroll to position [0, 0]
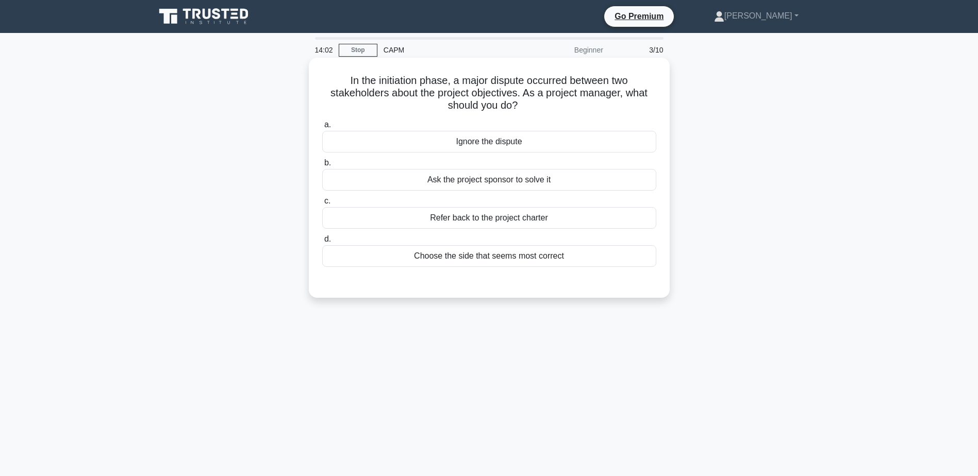
click at [477, 219] on div "Refer back to the project charter" at bounding box center [489, 218] width 334 height 22
click at [322, 205] on input "c. Refer back to the project charter" at bounding box center [322, 201] width 0 height 7
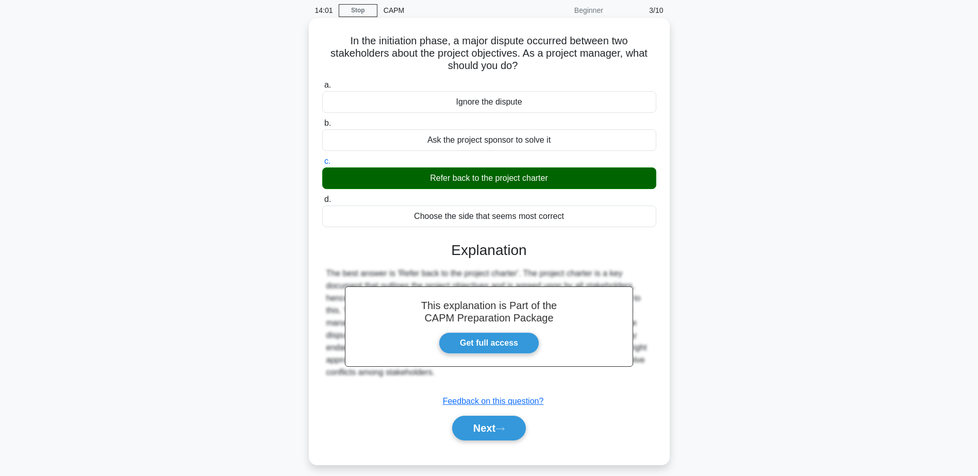
scroll to position [80, 0]
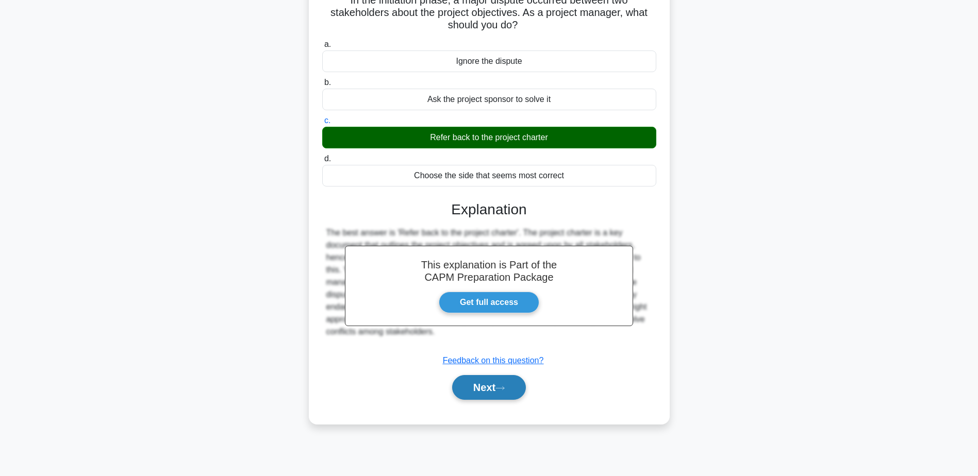
click at [470, 387] on button "Next" at bounding box center [489, 387] width 74 height 25
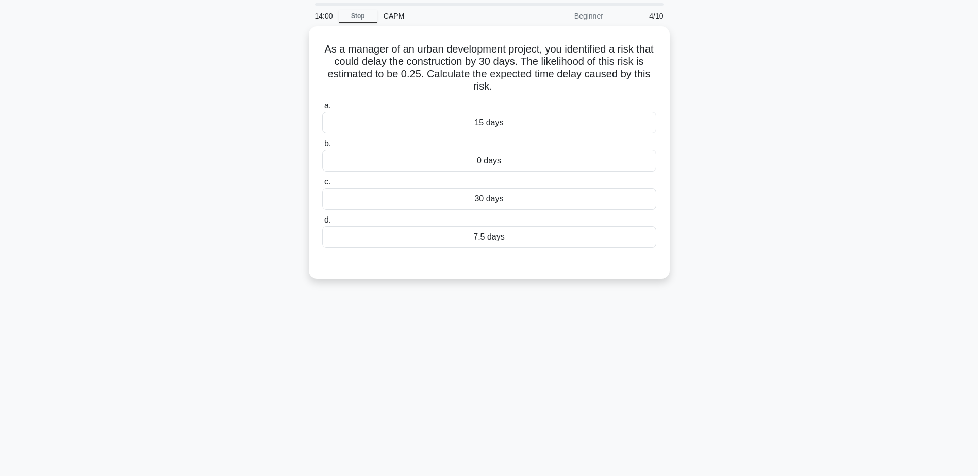
scroll to position [0, 0]
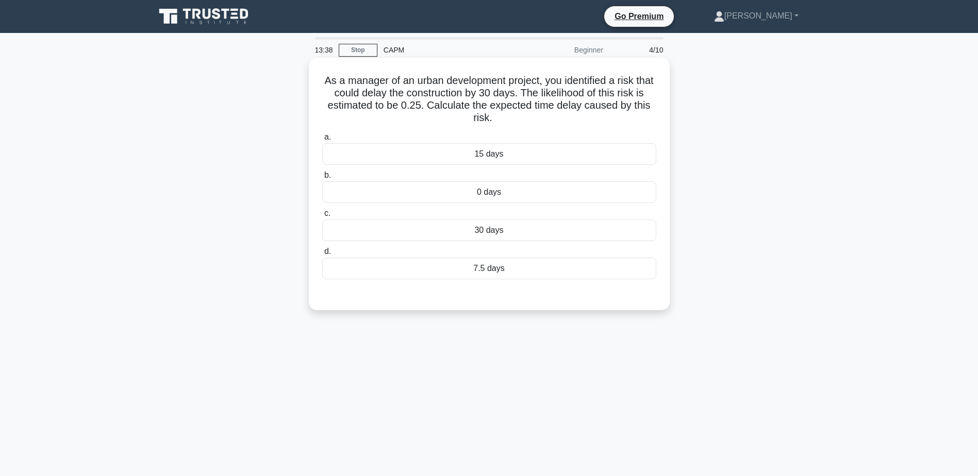
click at [493, 266] on div "7.5 days" at bounding box center [489, 269] width 334 height 22
click at [322, 255] on input "d. 7.5 days" at bounding box center [322, 252] width 0 height 7
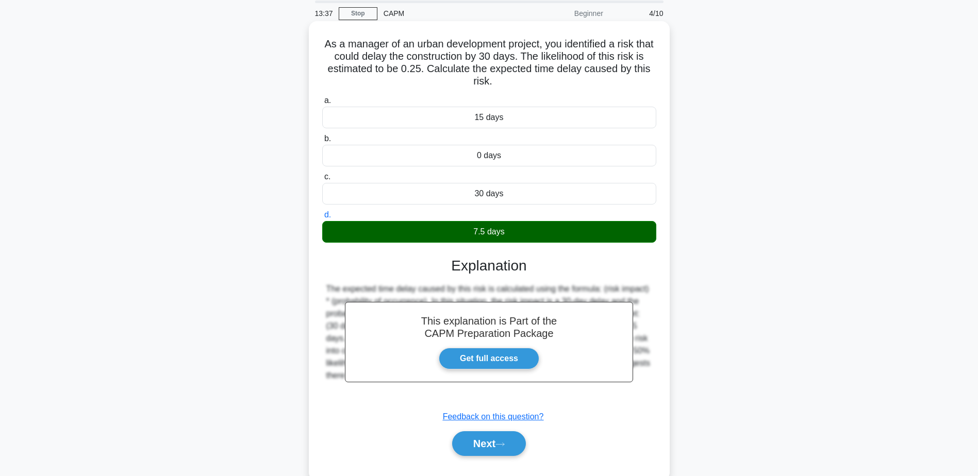
scroll to position [80, 0]
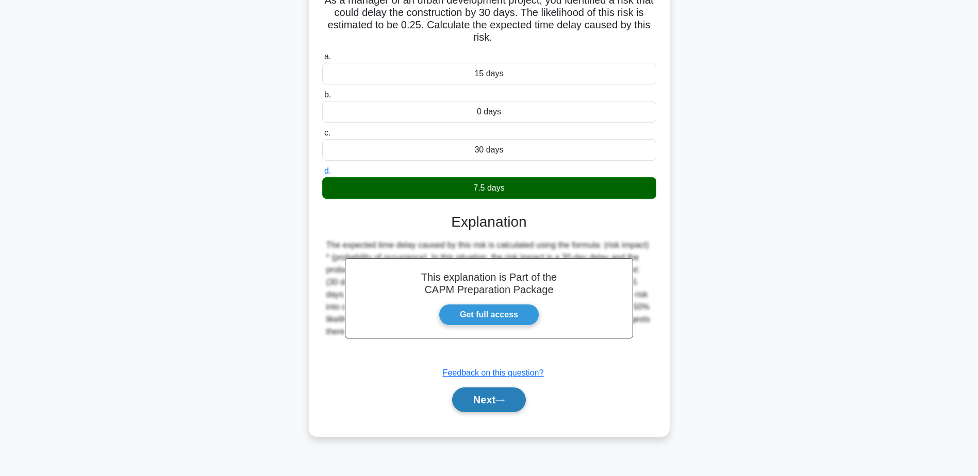
click at [497, 401] on button "Next" at bounding box center [489, 400] width 74 height 25
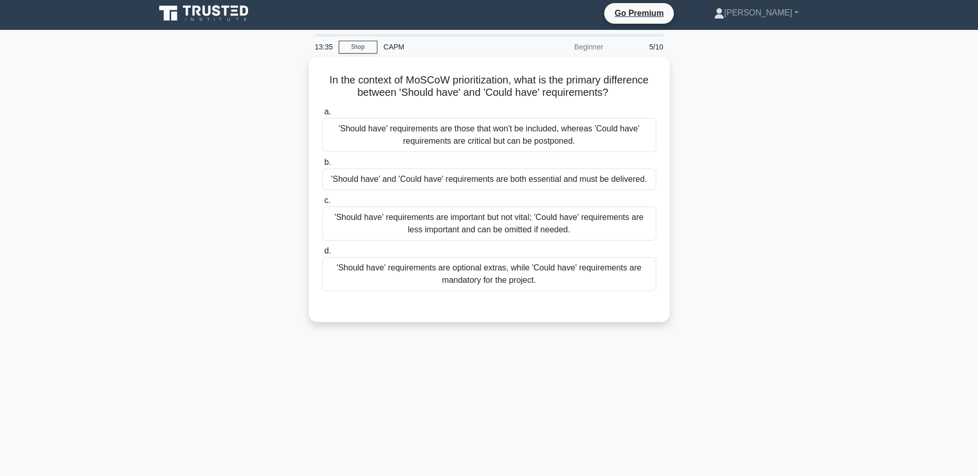
scroll to position [0, 0]
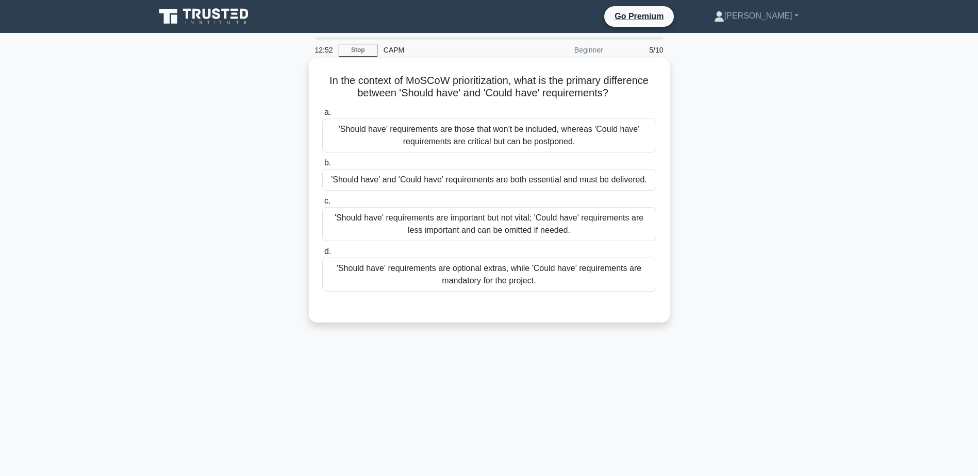
click at [436, 227] on div "'Should have' requirements are important but not vital; 'Could have' requiremen…" at bounding box center [489, 224] width 334 height 34
click at [322, 205] on input "c. 'Should have' requirements are important but not vital; 'Could have' require…" at bounding box center [322, 201] width 0 height 7
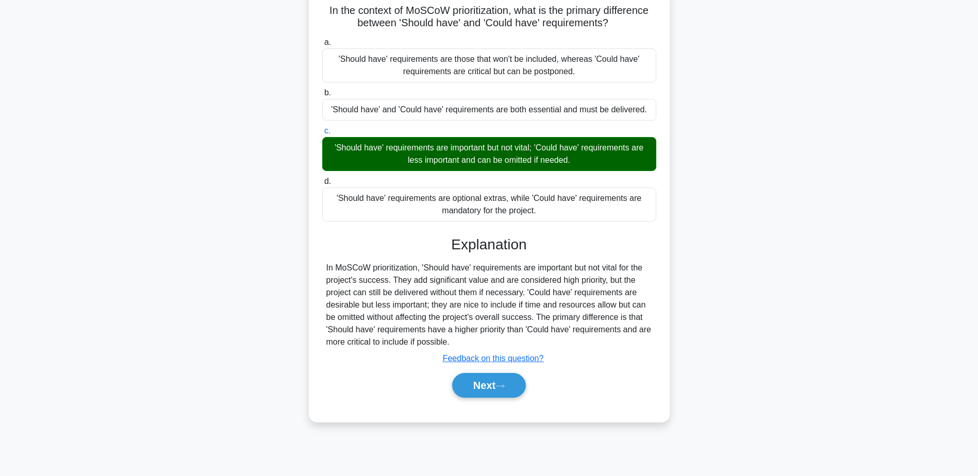
scroll to position [80, 0]
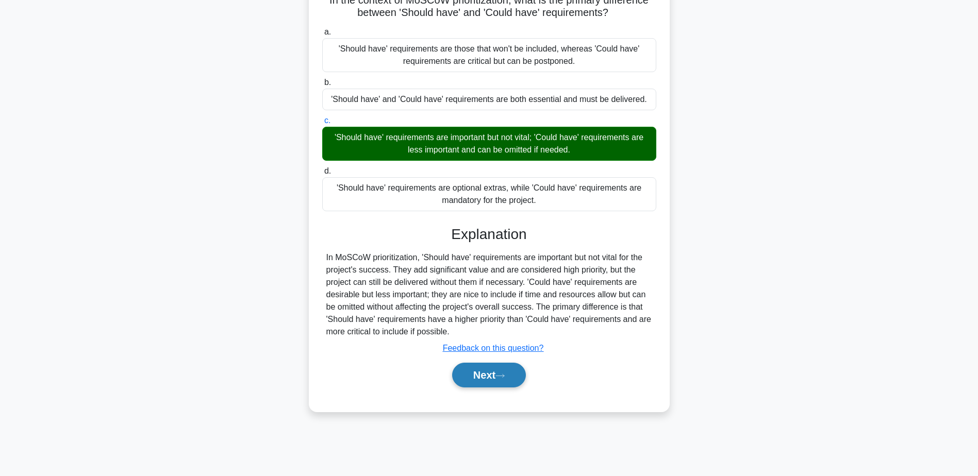
click at [505, 371] on button "Next" at bounding box center [489, 375] width 74 height 25
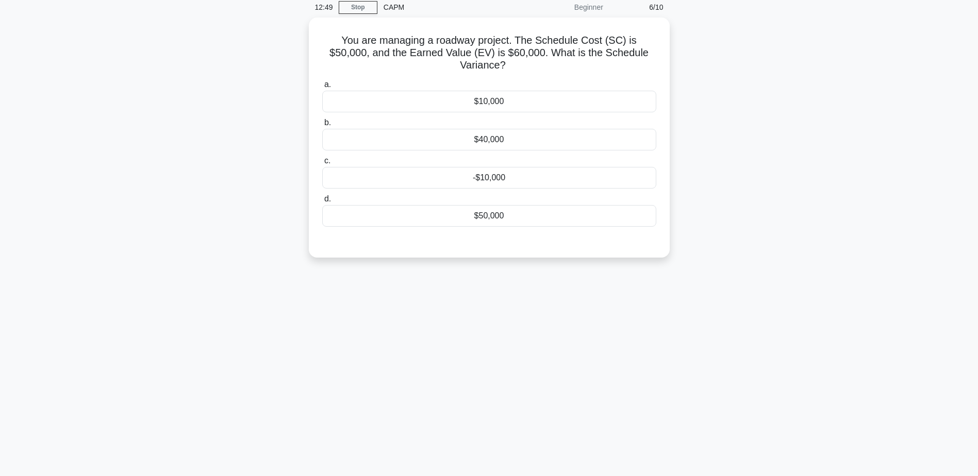
scroll to position [0, 0]
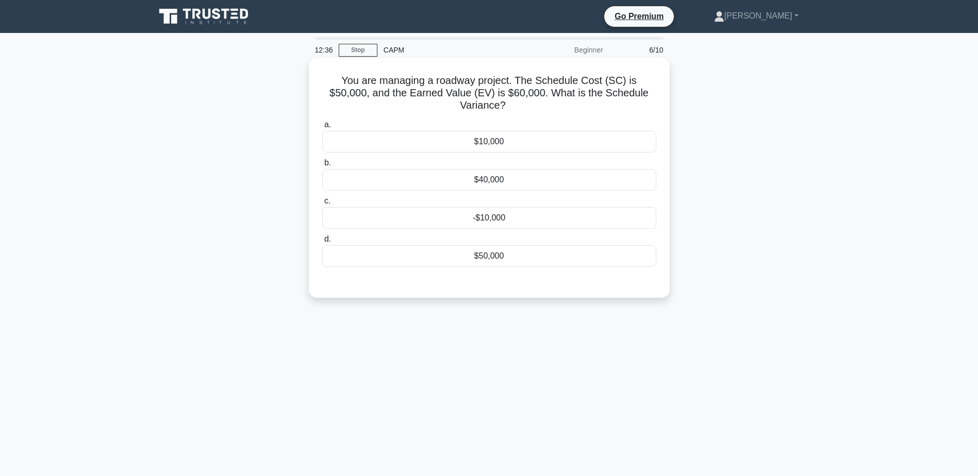
click at [484, 133] on div "$10,000" at bounding box center [489, 142] width 334 height 22
click at [322, 128] on input "a. $10,000" at bounding box center [322, 125] width 0 height 7
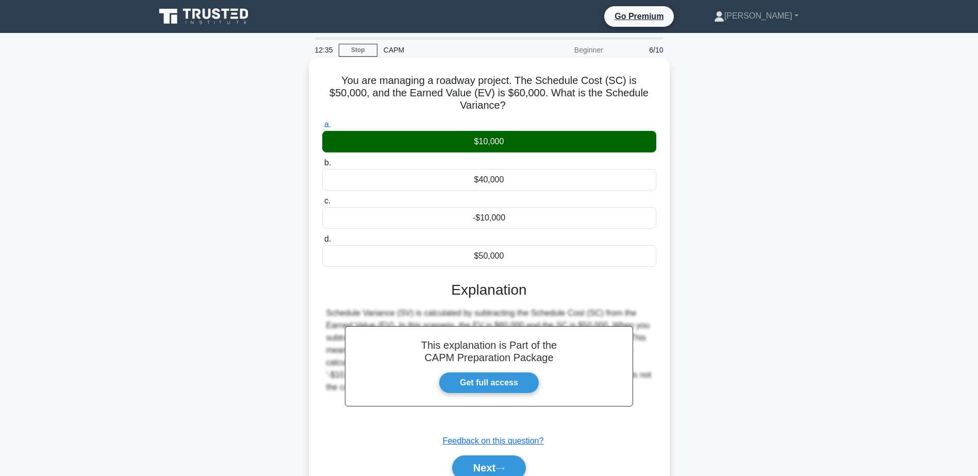
scroll to position [80, 0]
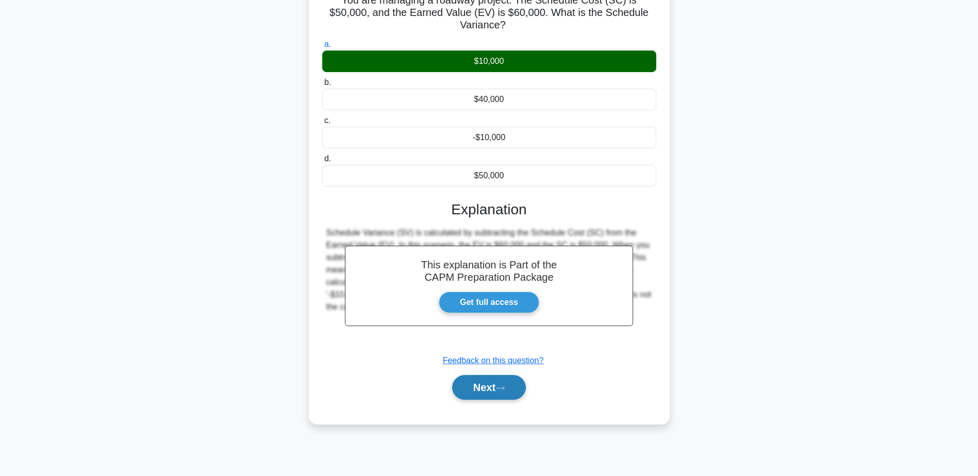
click at [491, 375] on button "Next" at bounding box center [489, 387] width 74 height 25
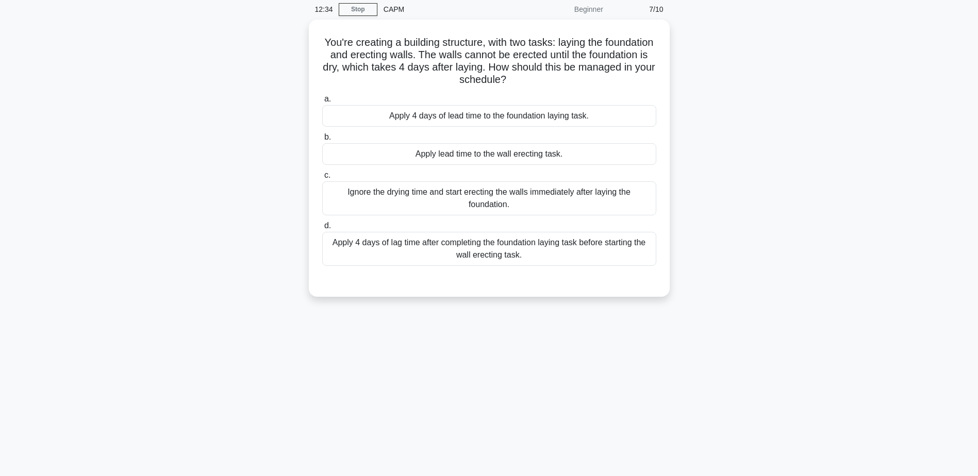
scroll to position [0, 0]
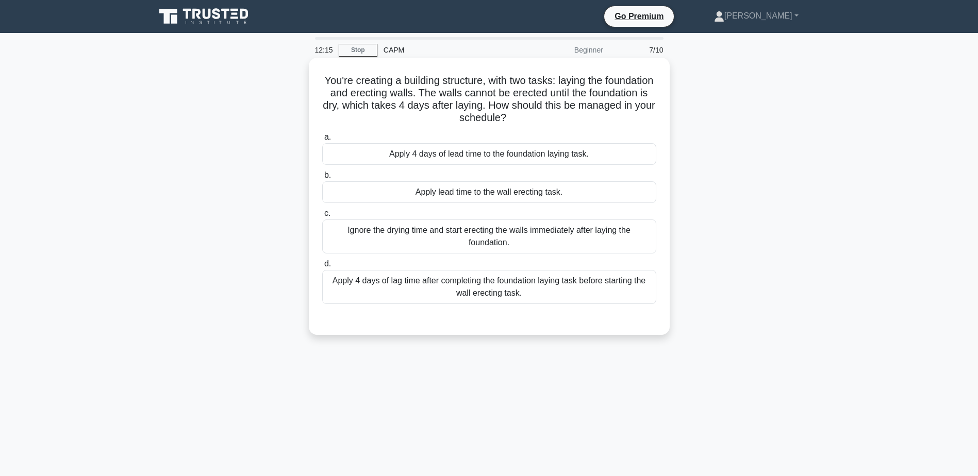
click at [484, 292] on div "Apply 4 days of lag time after completing the foundation laying task before sta…" at bounding box center [489, 287] width 334 height 34
click at [322, 268] on input "d. Apply 4 days of lag time after completing the foundation laying task before …" at bounding box center [322, 264] width 0 height 7
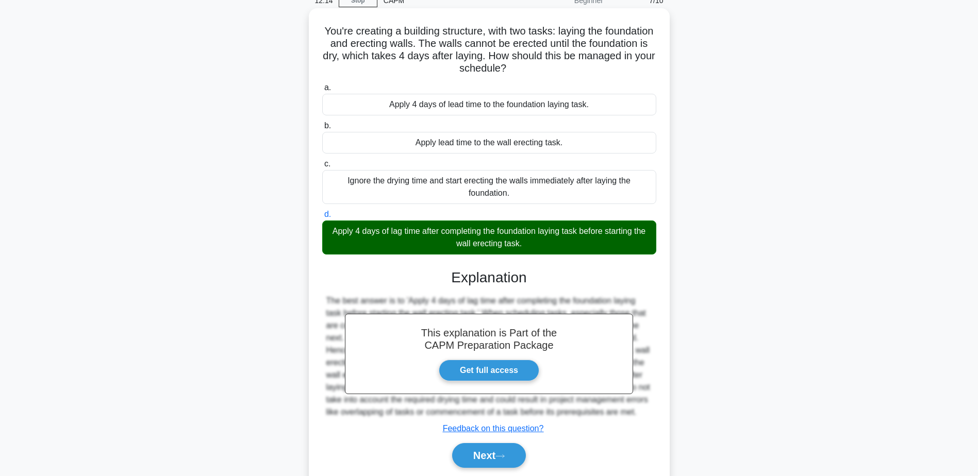
scroll to position [98, 0]
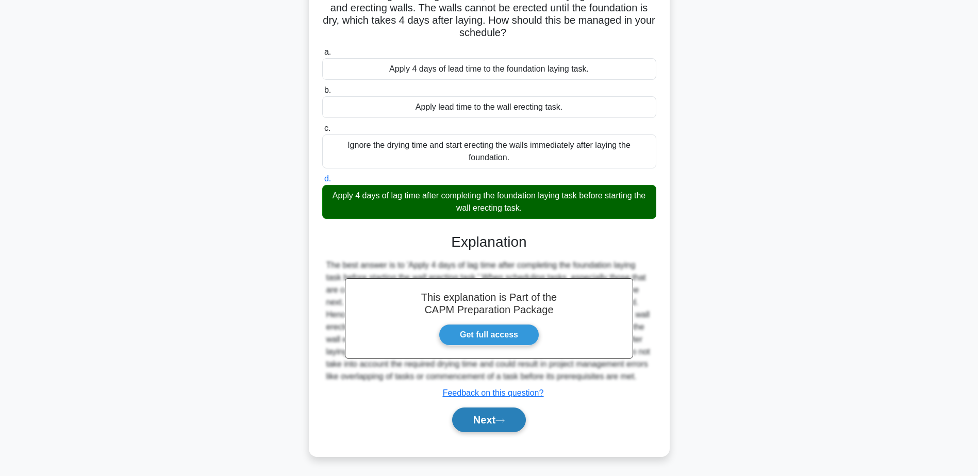
click at [486, 420] on button "Next" at bounding box center [489, 420] width 74 height 25
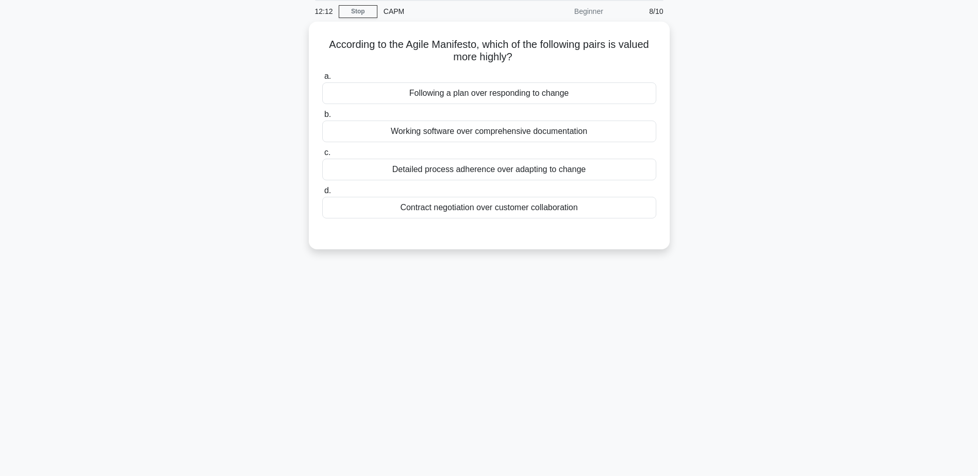
scroll to position [0, 0]
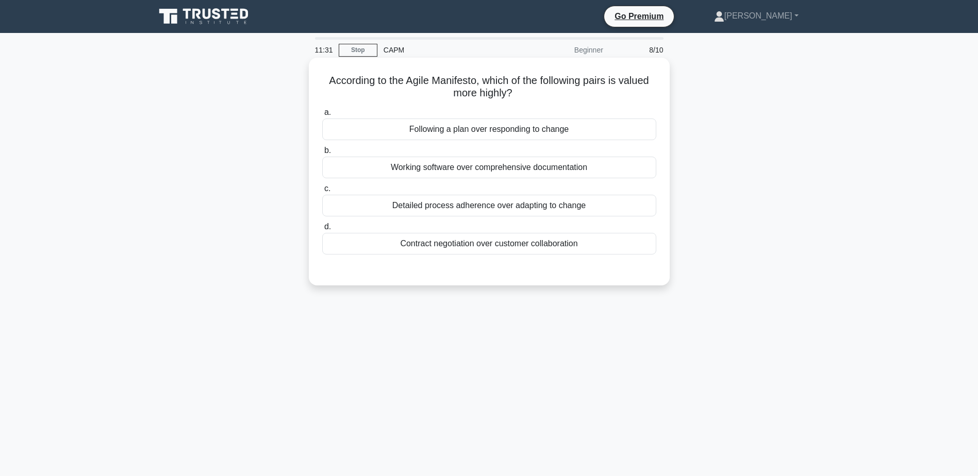
click at [485, 244] on div "Contract negotiation over customer collaboration" at bounding box center [489, 244] width 334 height 22
click at [322, 230] on input "d. Contract negotiation over customer collaboration" at bounding box center [322, 227] width 0 height 7
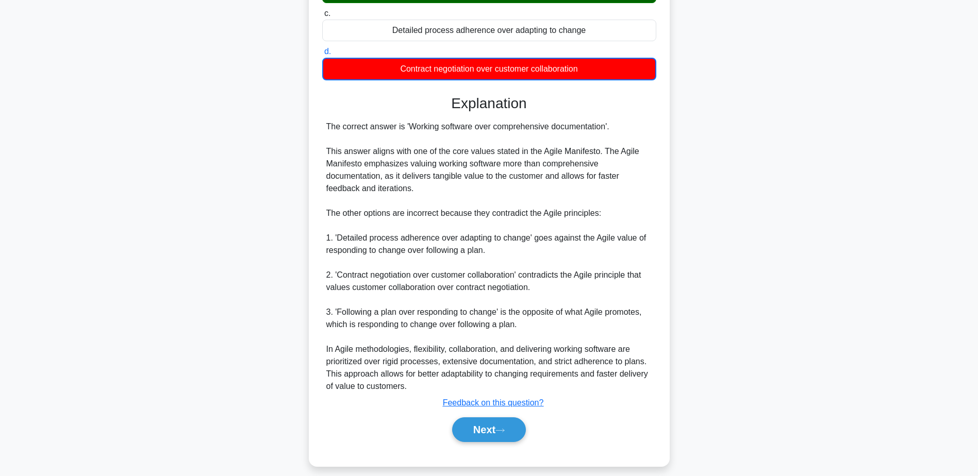
scroll to position [186, 0]
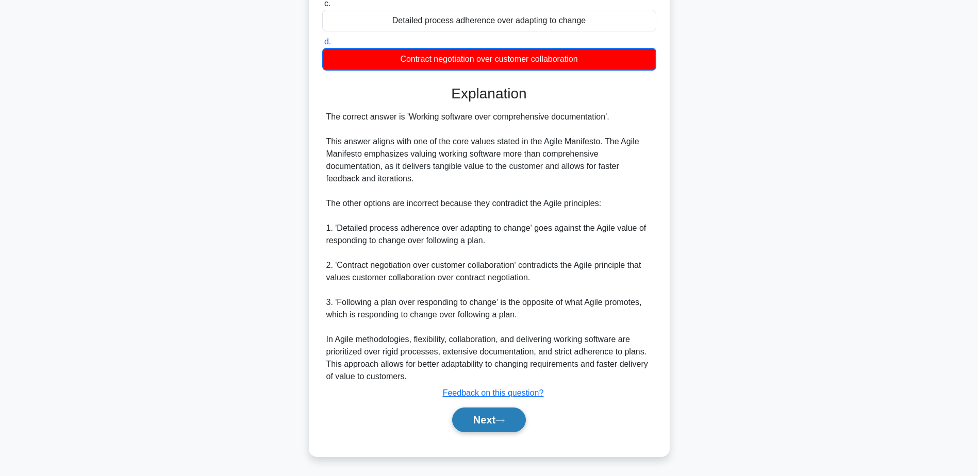
click at [488, 424] on button "Next" at bounding box center [489, 420] width 74 height 25
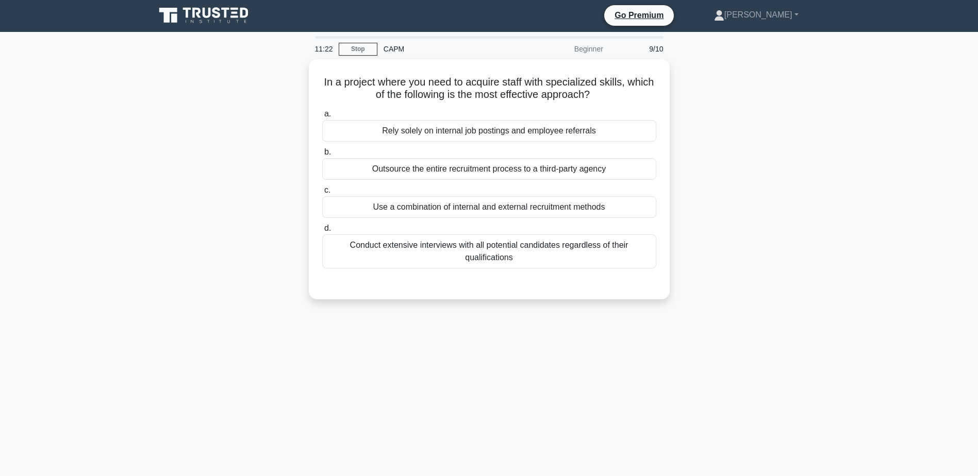
scroll to position [0, 0]
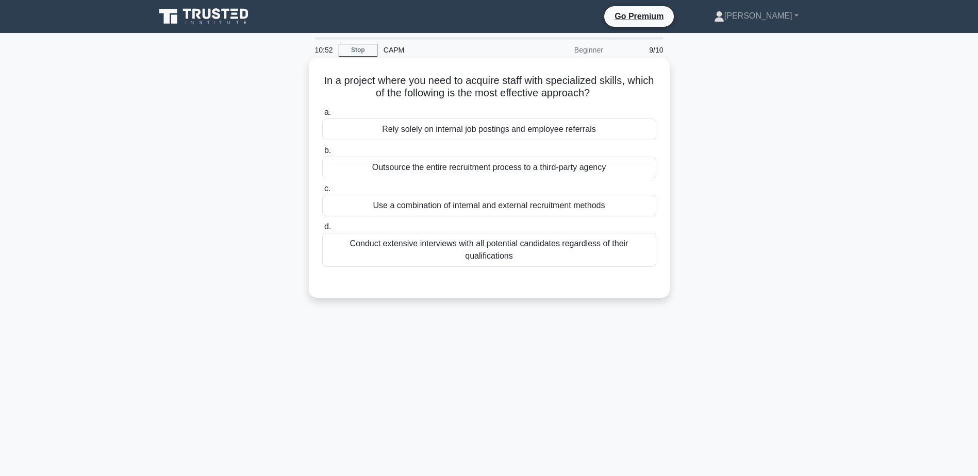
click at [500, 245] on div "Conduct extensive interviews with all potential candidates regardless of their …" at bounding box center [489, 250] width 334 height 34
click at [322, 230] on input "d. Conduct extensive interviews with all potential candidates regardless of the…" at bounding box center [322, 227] width 0 height 7
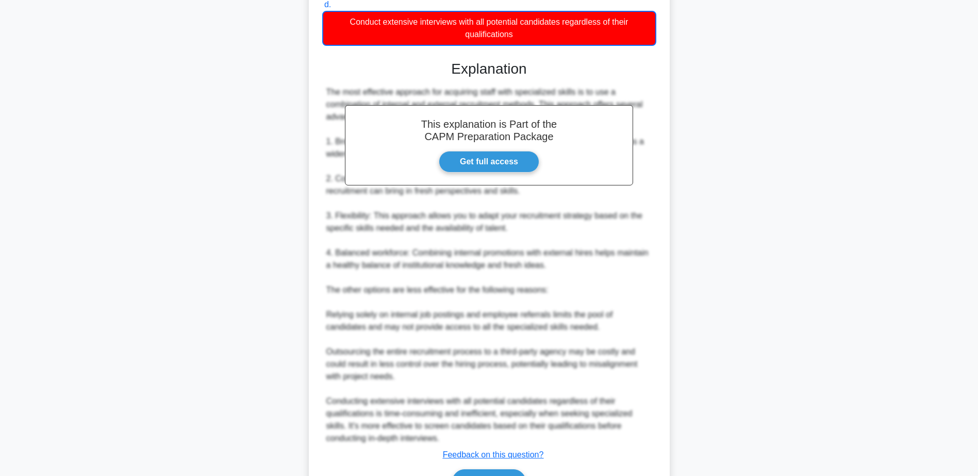
scroll to position [285, 0]
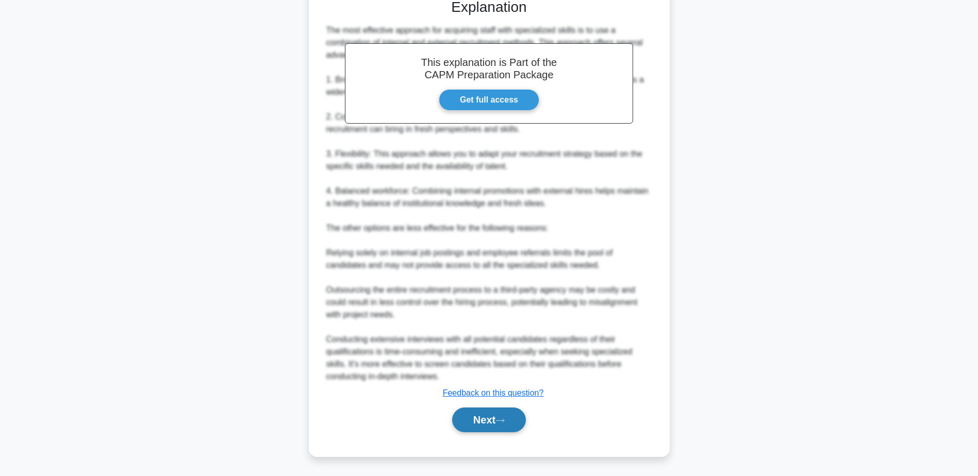
click at [479, 418] on button "Next" at bounding box center [489, 420] width 74 height 25
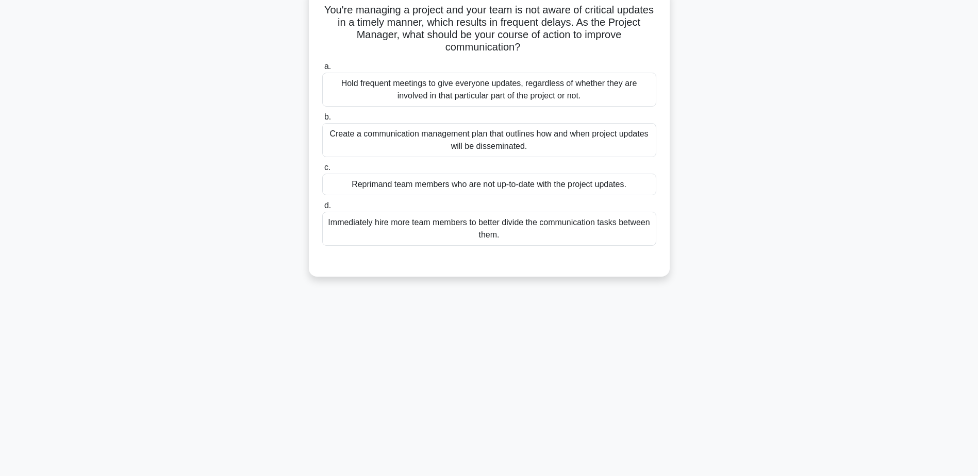
scroll to position [0, 0]
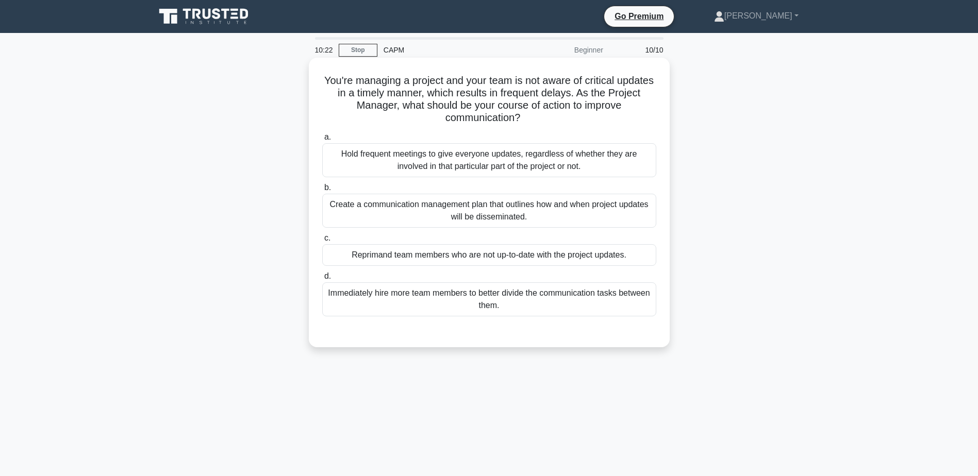
click at [487, 217] on div "Create a communication management plan that outlines how and when project updat…" at bounding box center [489, 211] width 334 height 34
click at [322, 191] on input "b. Create a communication management plan that outlines how and when project up…" at bounding box center [322, 188] width 0 height 7
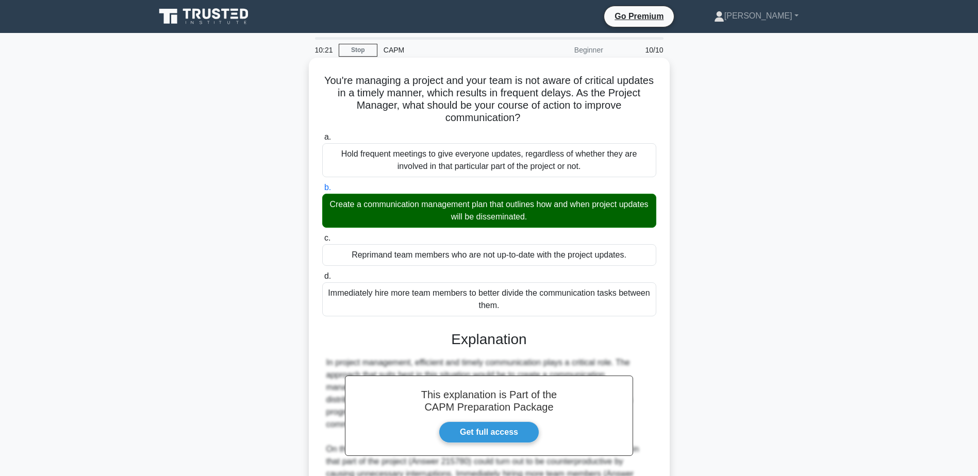
scroll to position [147, 0]
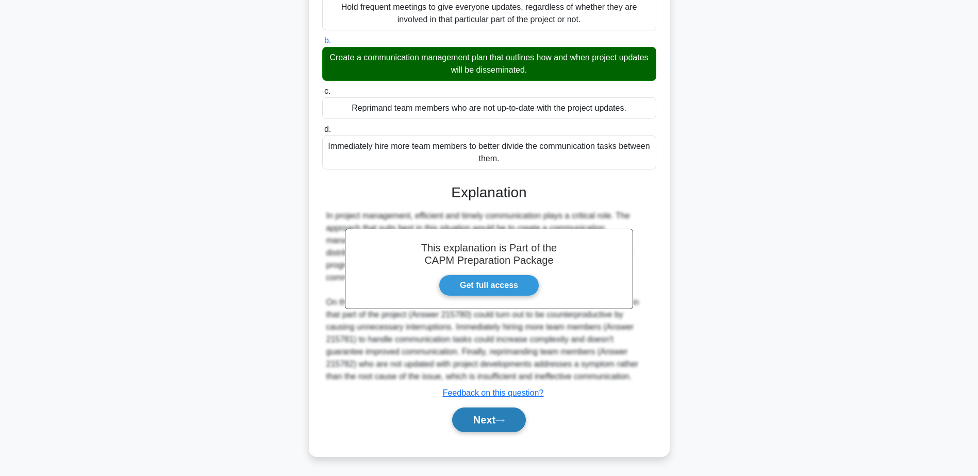
click at [492, 419] on button "Next" at bounding box center [489, 420] width 74 height 25
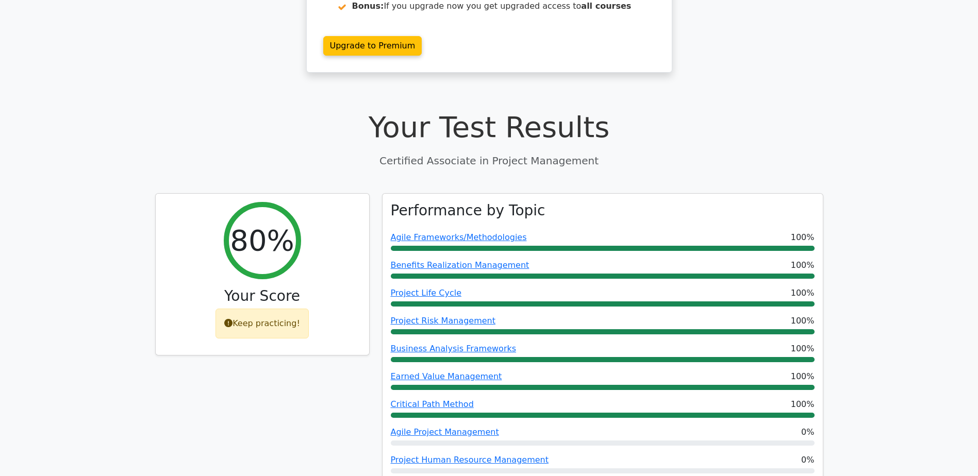
scroll to position [258, 0]
